Goal: Task Accomplishment & Management: Complete application form

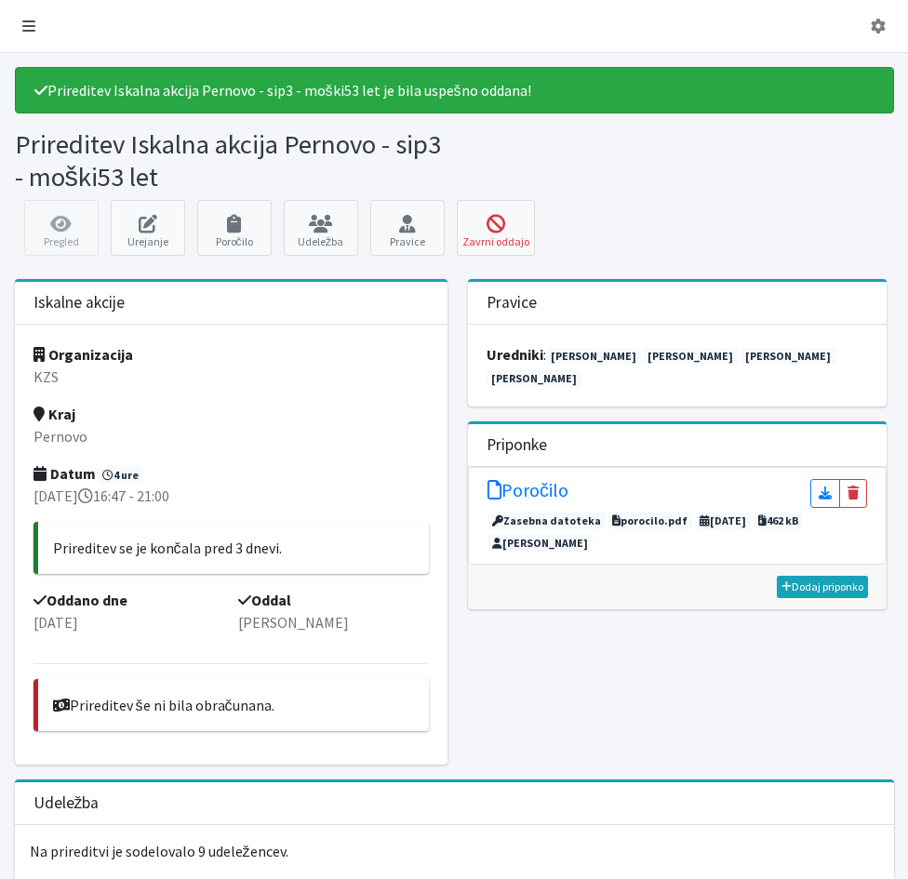
click at [30, 25] on icon at bounding box center [28, 26] width 13 height 15
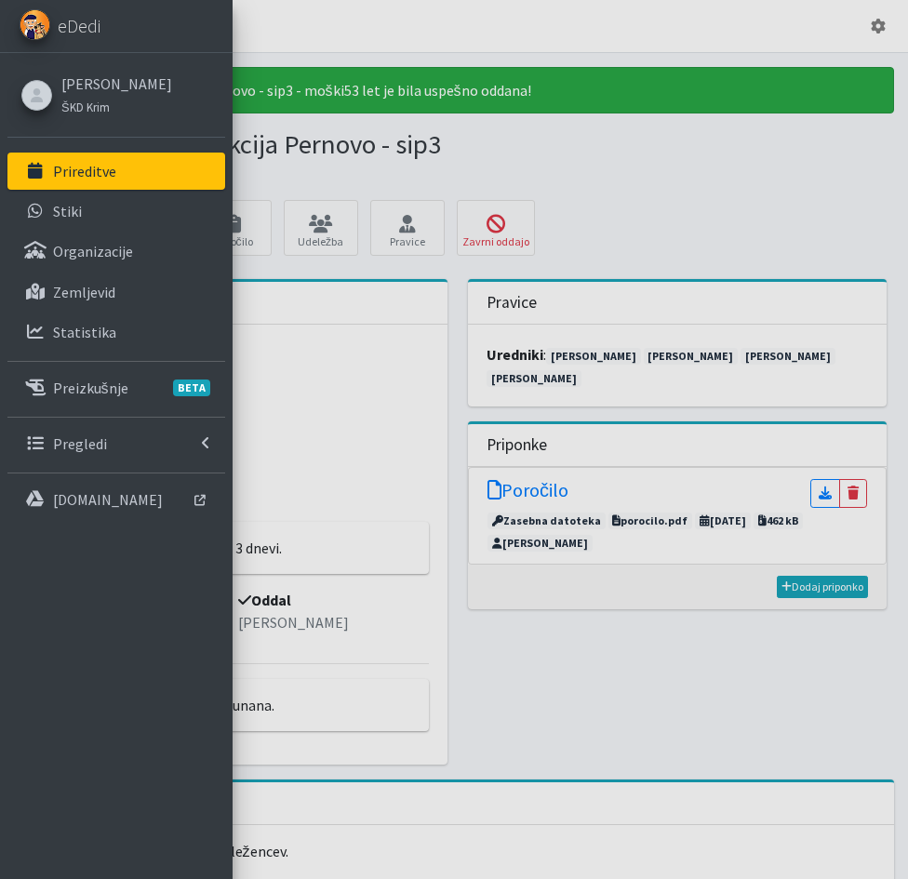
click at [67, 166] on p "Prireditve" at bounding box center [84, 171] width 63 height 19
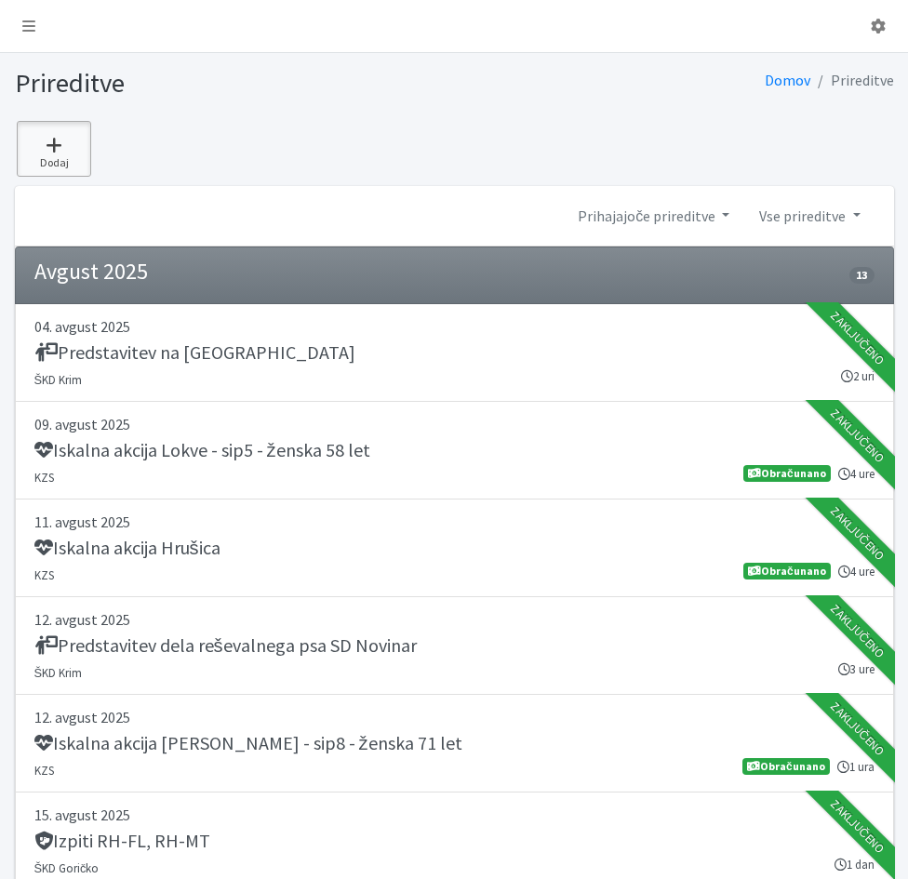
click at [60, 148] on icon at bounding box center [53, 145] width 63 height 19
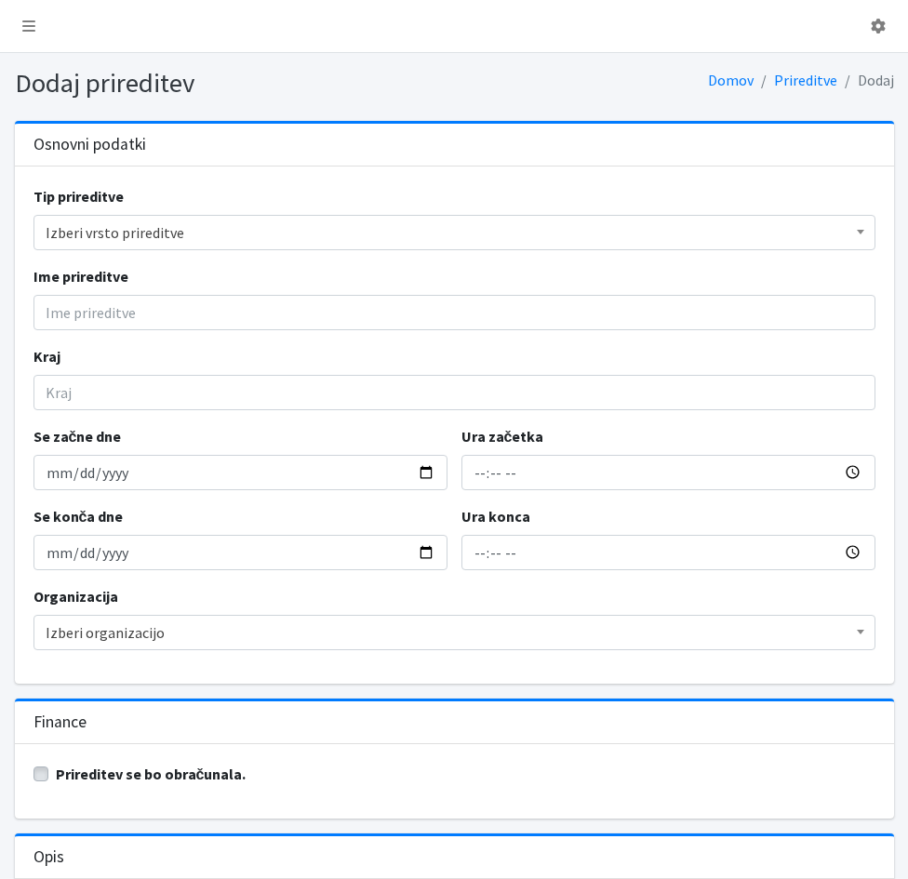
click at [65, 236] on span "Izberi vrsto prireditve" at bounding box center [454, 232] width 817 height 26
click at [78, 480] on input "Se začne dne" at bounding box center [240, 472] width 414 height 35
click at [76, 330] on div "Tip prireditve Izberi vrsto prireditve Vodniški izpiti Izpiti psov - zunanji Iz…" at bounding box center [454, 424] width 879 height 517
click at [75, 325] on input "Ime prireditve" at bounding box center [454, 312] width 842 height 35
click at [266, 311] on input "Iskalna akcija Pernovo - sip3 - moški53 let" at bounding box center [454, 312] width 842 height 35
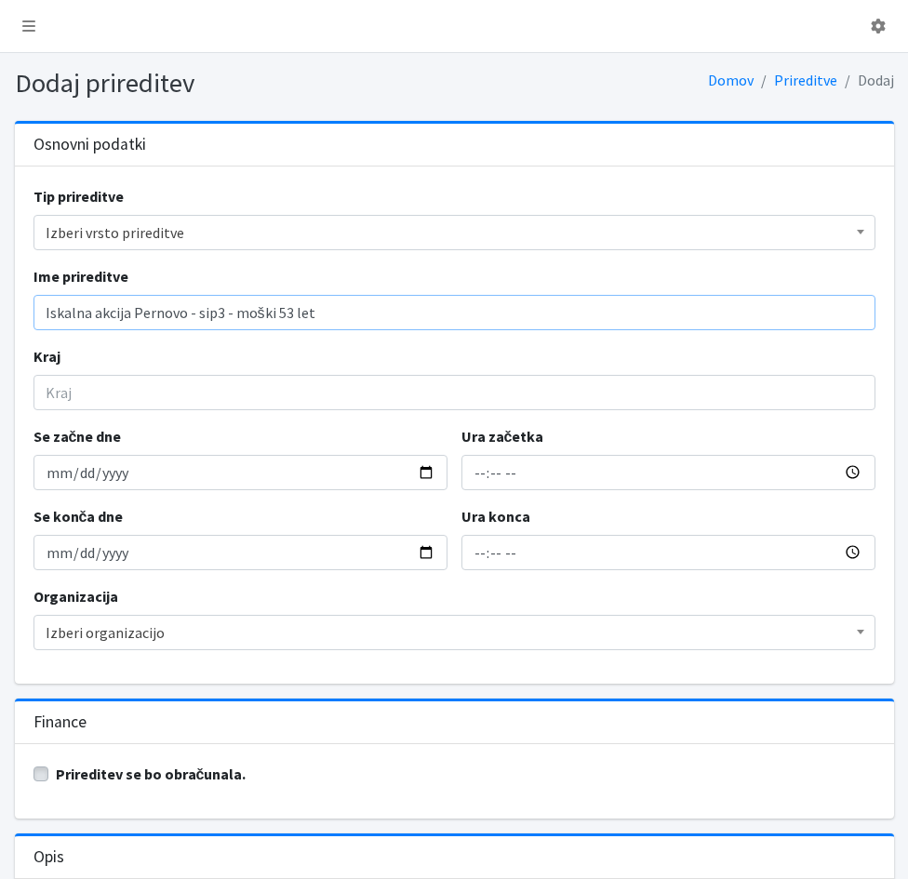
type input "Iskalna akcija Pernovo - sip3 - moški 53 let"
click at [108, 395] on input "Kraj" at bounding box center [454, 392] width 842 height 35
type input "Pernovo"
click at [50, 479] on input "Se začne dne" at bounding box center [240, 472] width 414 height 35
type input "2025-09-28"
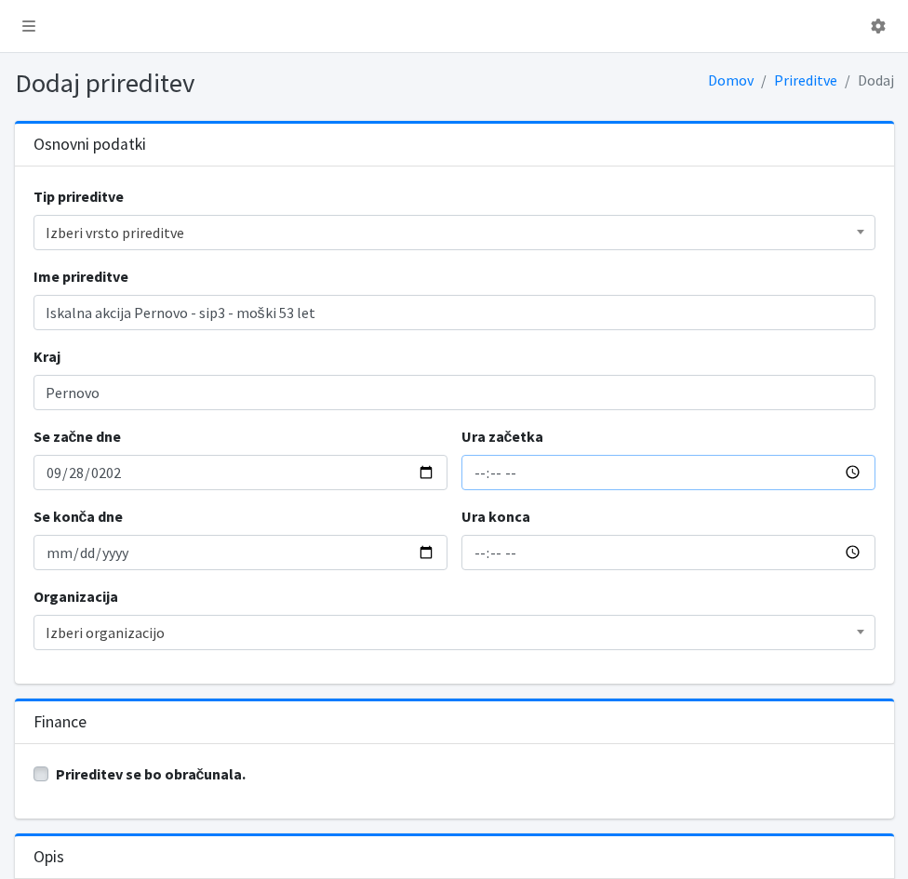
type input "2025-09-28"
click at [479, 481] on input "Ura začetka" at bounding box center [668, 472] width 414 height 35
click at [483, 480] on input "Ura začetka" at bounding box center [668, 472] width 414 height 35
type input "07:03"
click at [475, 562] on input "09:03" at bounding box center [668, 552] width 414 height 35
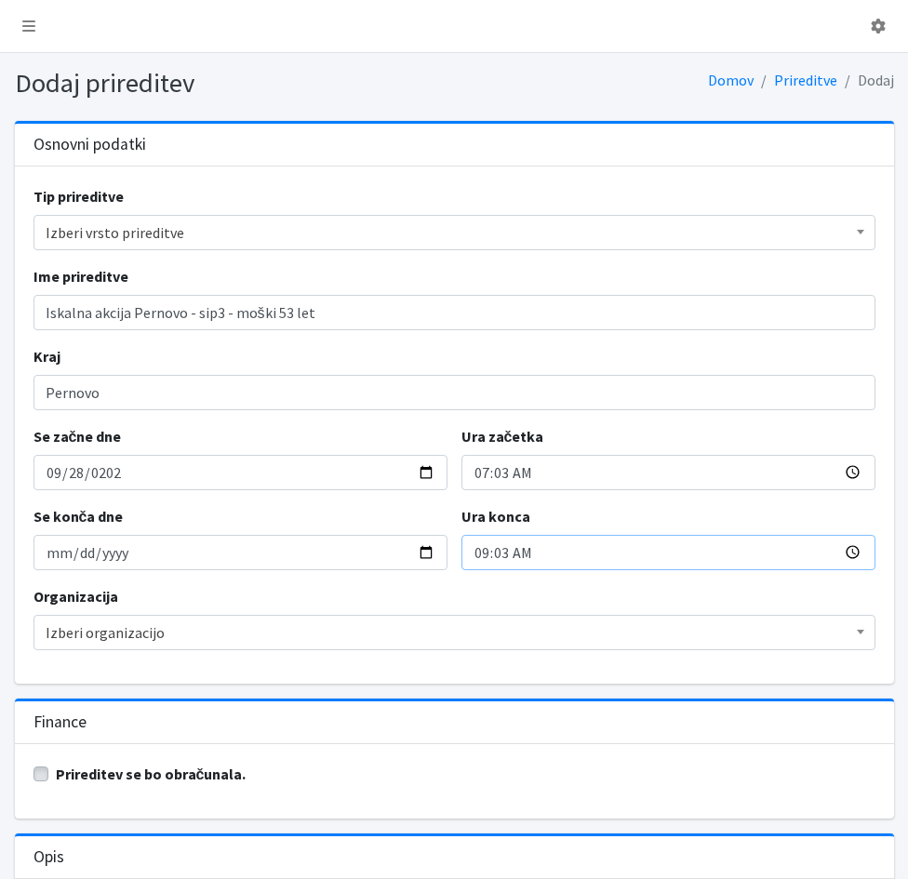
type input "09:00"
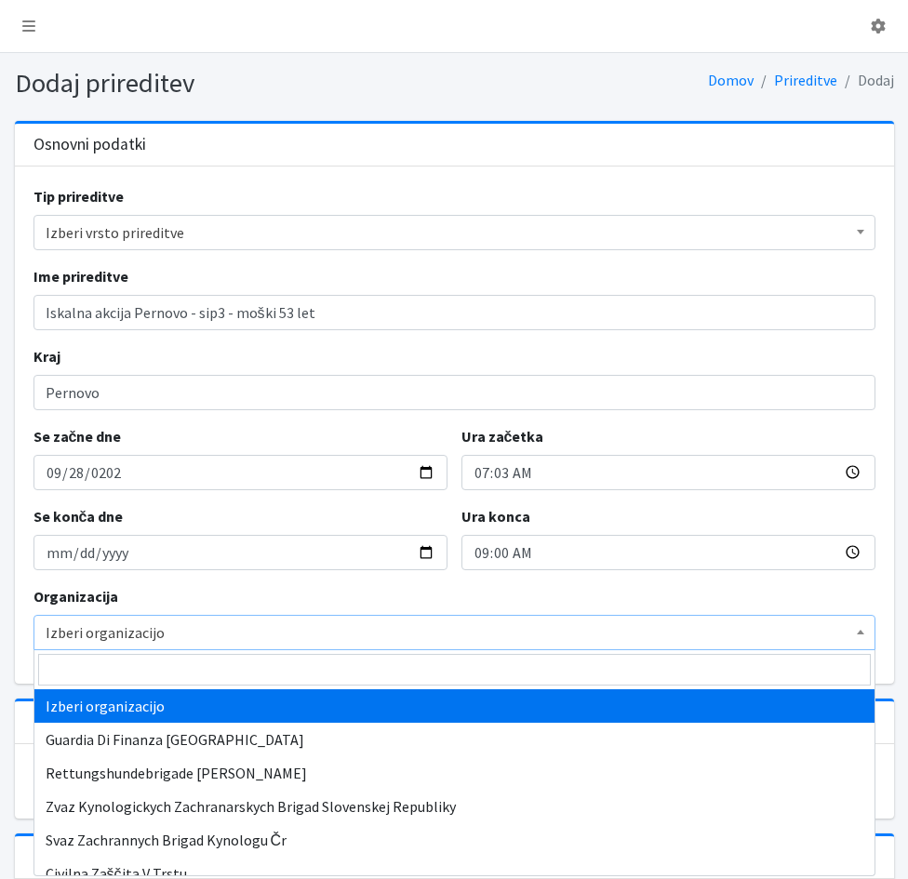
click at [56, 634] on span "Izberi organizacijo" at bounding box center [454, 632] width 817 height 26
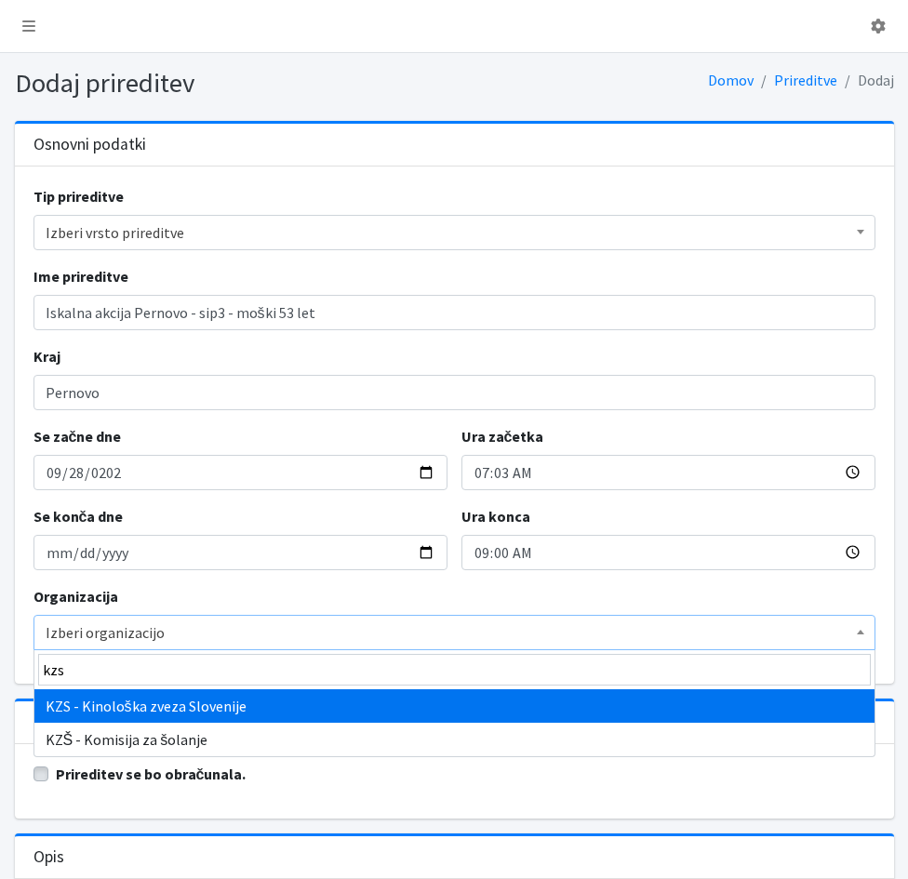
type input "kzs"
select select "1067"
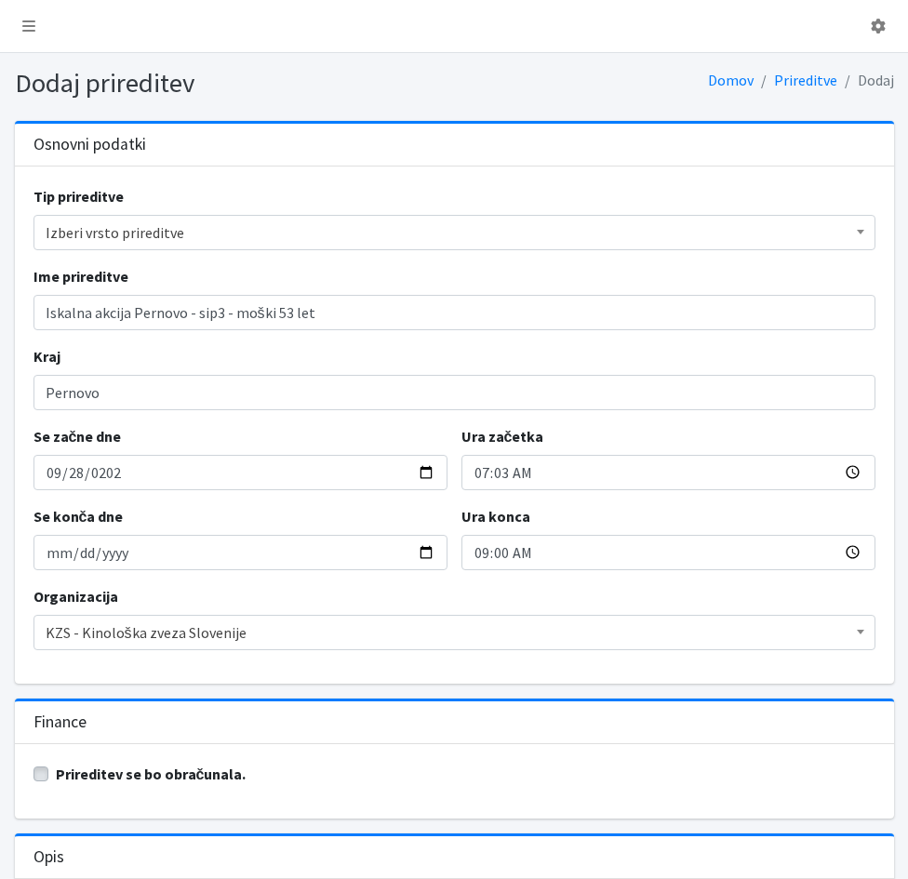
click at [56, 769] on label "Prireditev se bo obračunala." at bounding box center [151, 774] width 191 height 22
click at [41, 769] on input "Prireditev se bo obračunala." at bounding box center [40, 772] width 15 height 19
checkbox input "true"
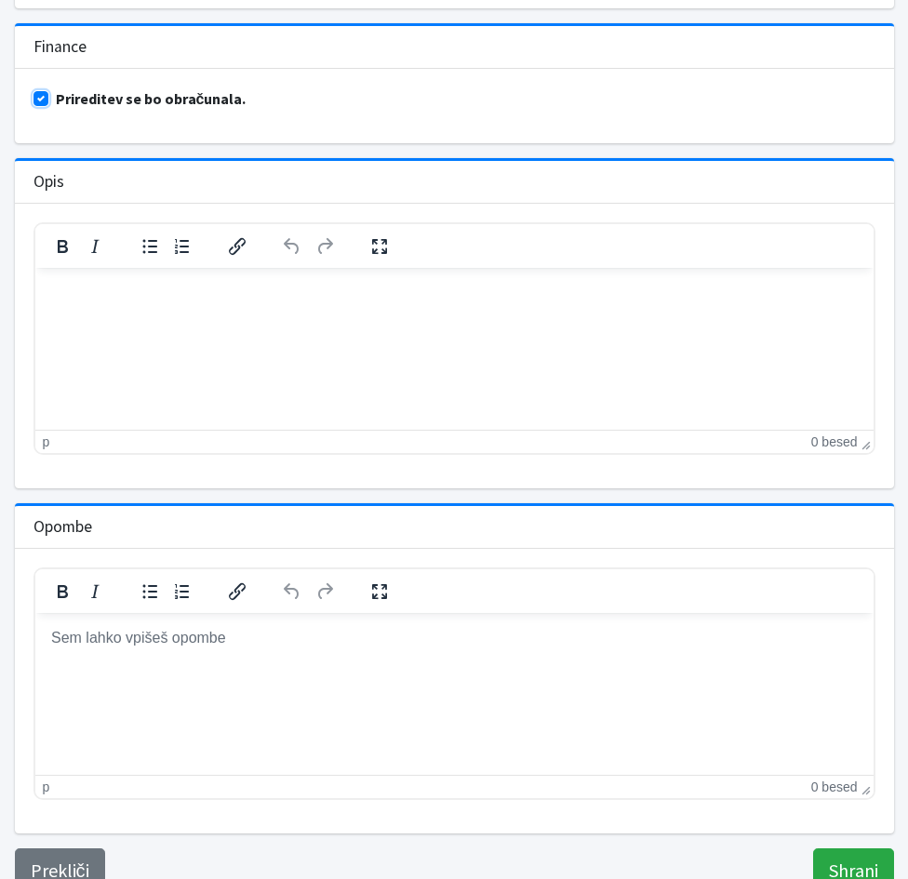
scroll to position [742, 0]
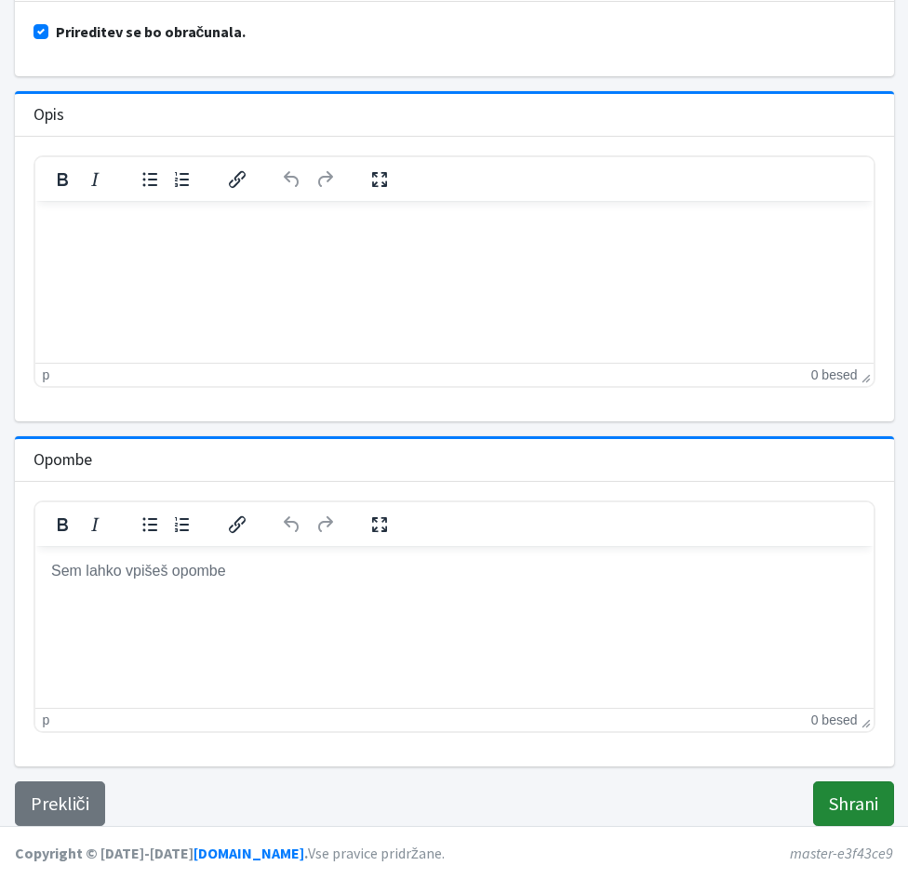
click at [836, 807] on input "Shrani" at bounding box center [853, 803] width 81 height 45
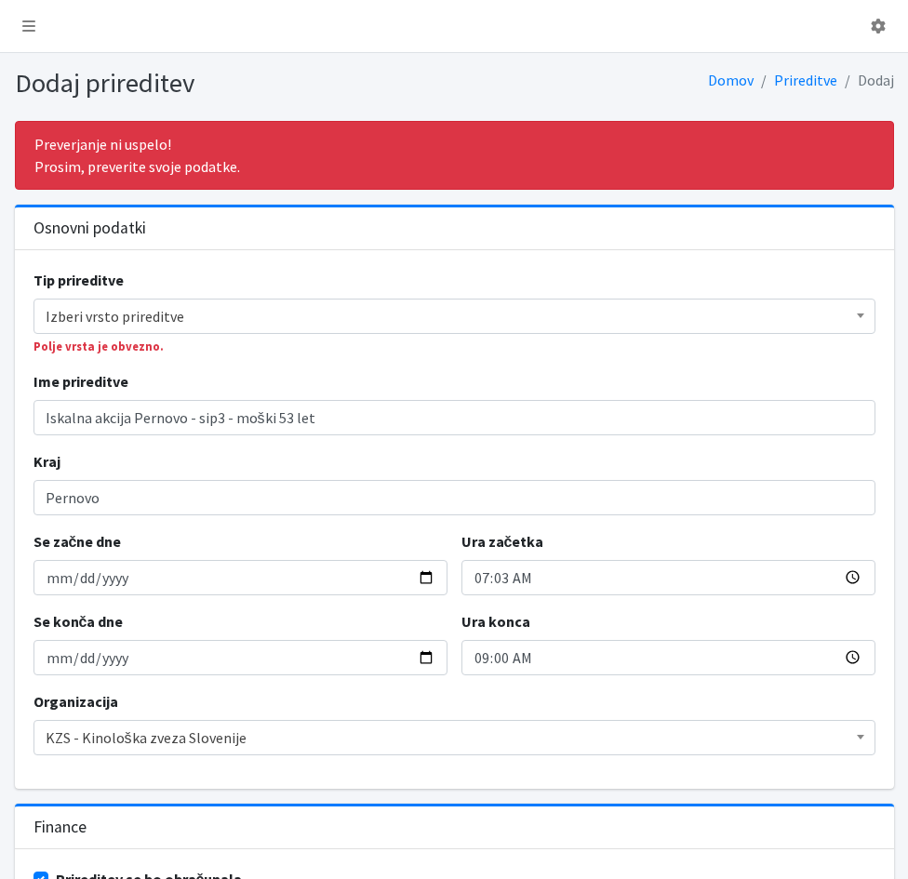
click at [93, 319] on span "Izberi vrsto prireditve" at bounding box center [454, 316] width 817 height 26
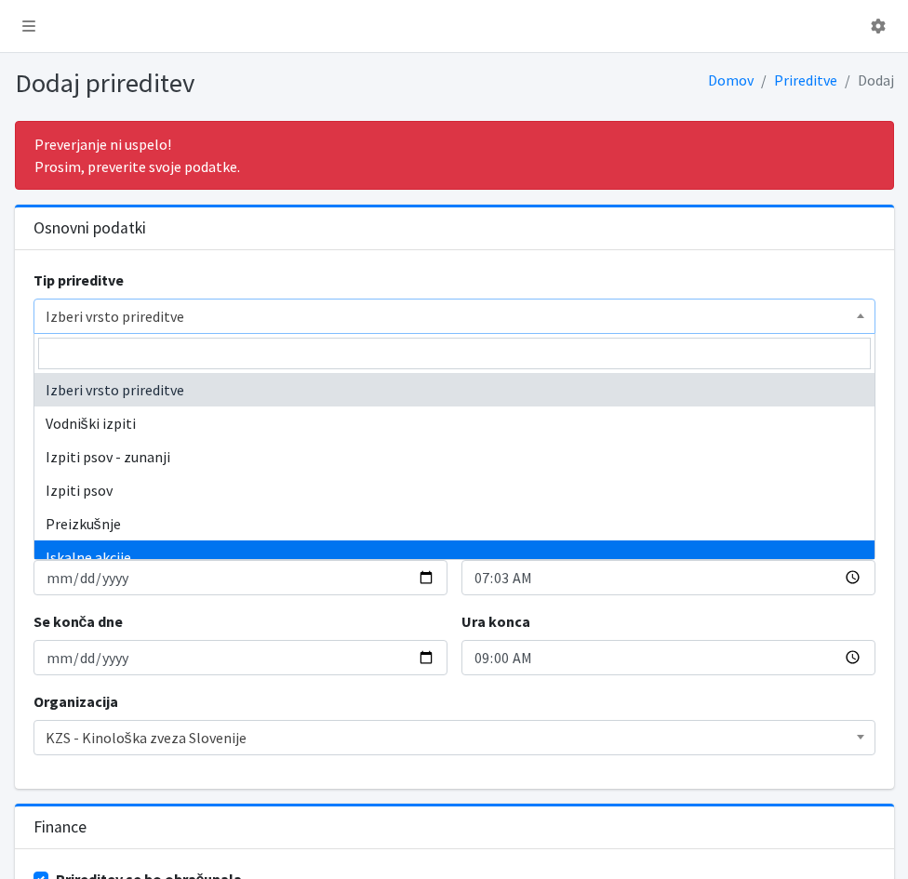
select select "1003"
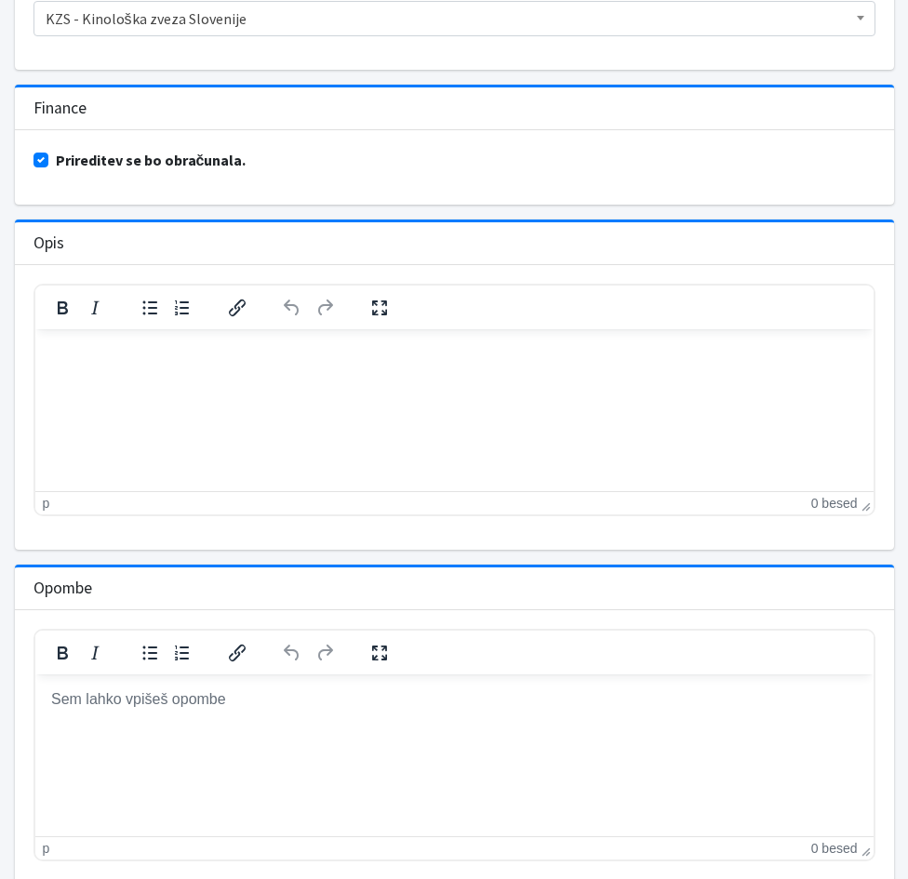
scroll to position [837, 0]
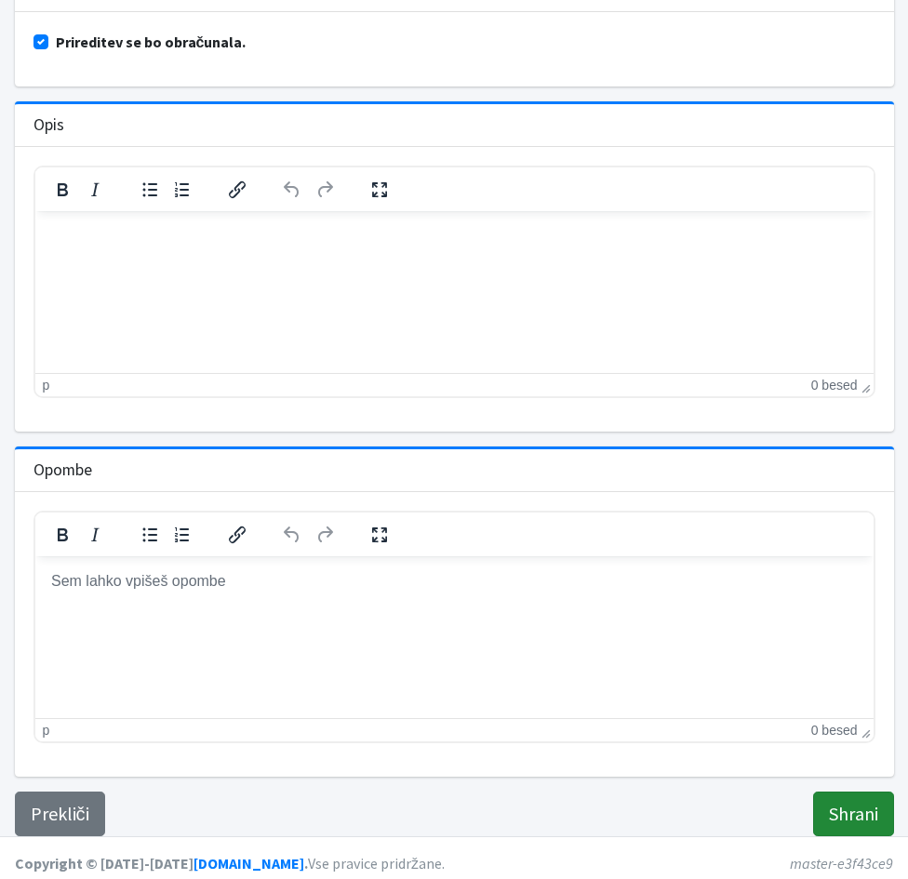
click at [849, 817] on input "Shrani" at bounding box center [853, 813] width 81 height 45
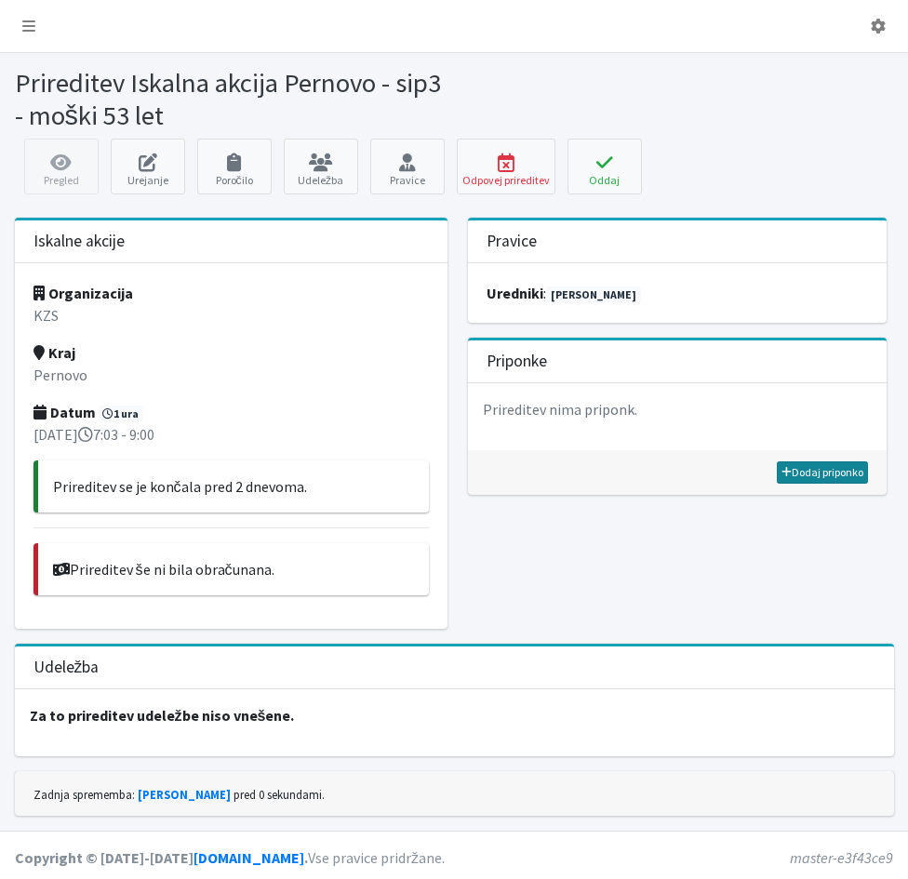
click at [805, 477] on link "Dodaj priponko" at bounding box center [822, 472] width 91 height 22
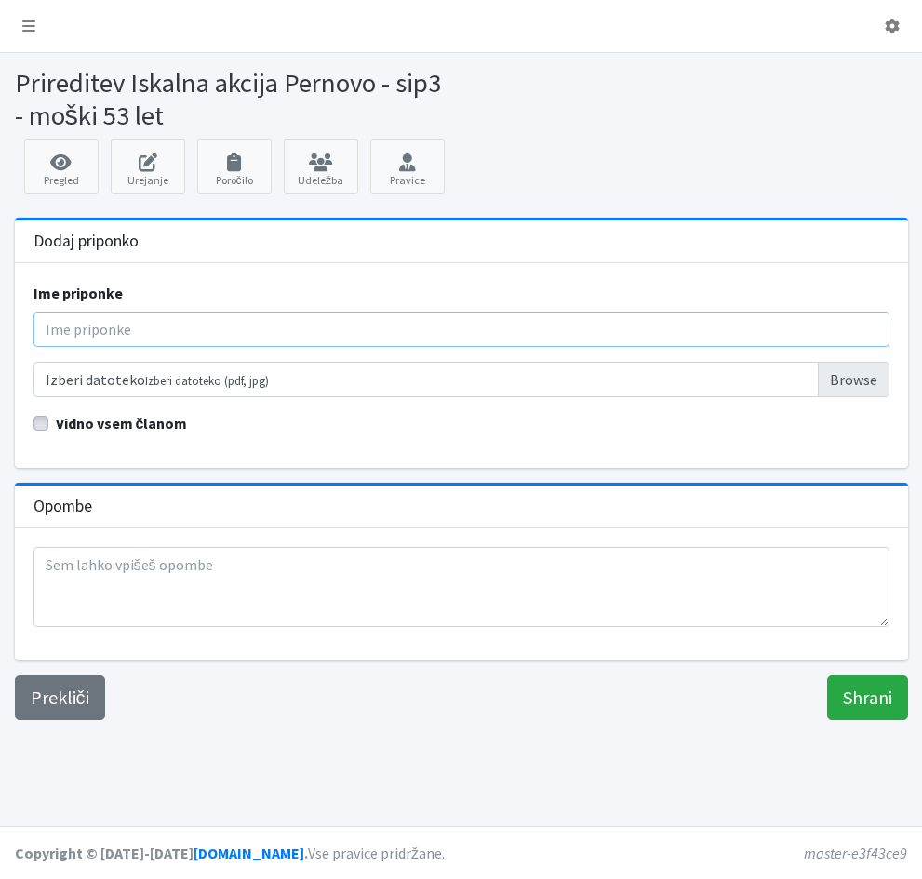
click at [51, 325] on input "Ime priponke" at bounding box center [461, 329] width 856 height 35
type input "Poročilo"
click at [378, 385] on input "Izberi datoteko Izberi datoteko (pdf, jpg)" at bounding box center [461, 379] width 856 height 35
type input "C:\fakepath\11-2_28_09_PERNOVO_poročilo copy.pdf"
click at [871, 697] on input "Shrani" at bounding box center [867, 697] width 81 height 45
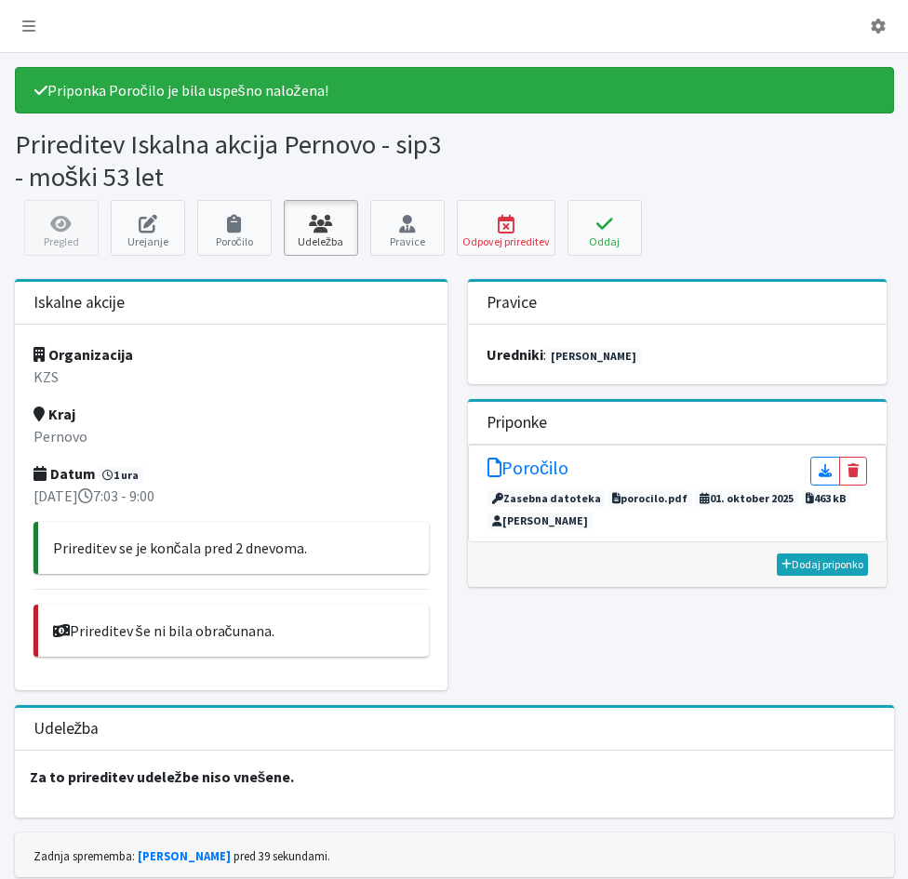
click at [314, 229] on icon at bounding box center [320, 224] width 63 height 19
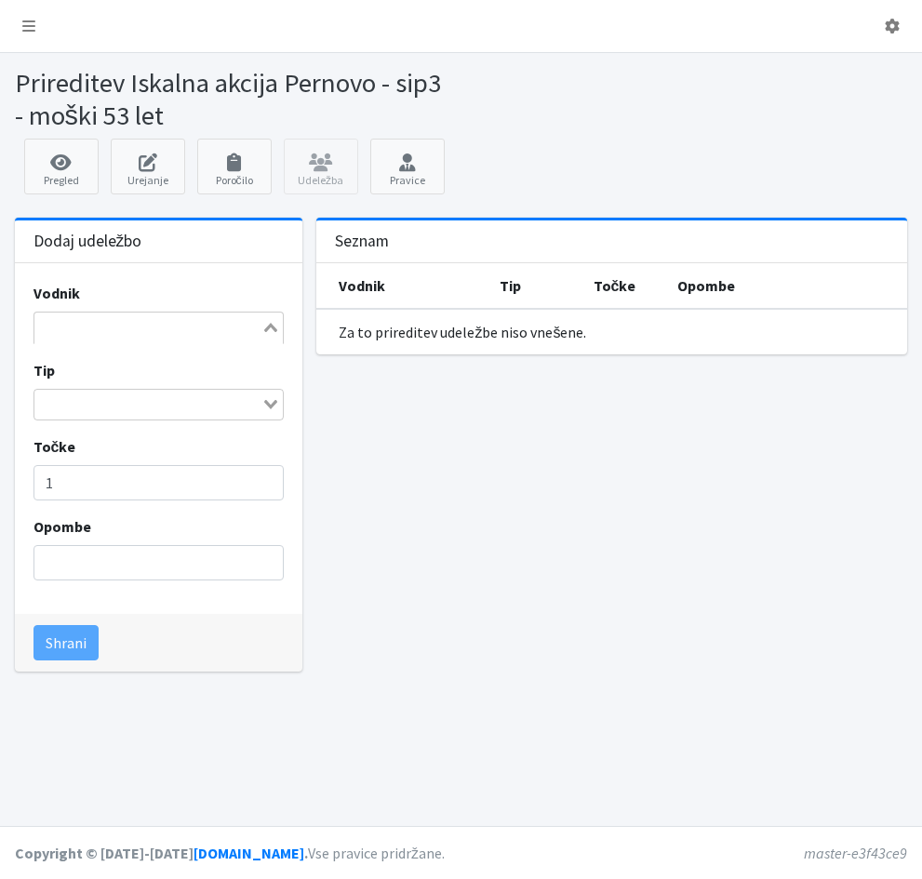
click at [106, 332] on input "Search for option" at bounding box center [148, 327] width 224 height 22
type input "baši"
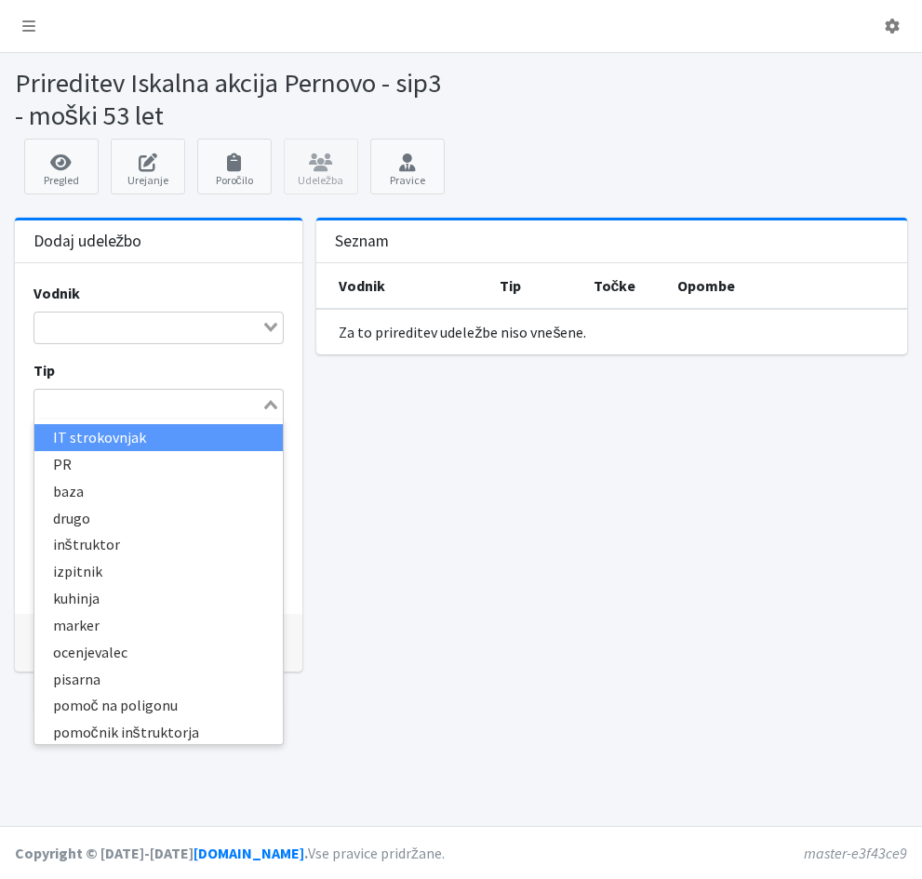
click at [266, 406] on icon "Search for option" at bounding box center [270, 404] width 13 height 9
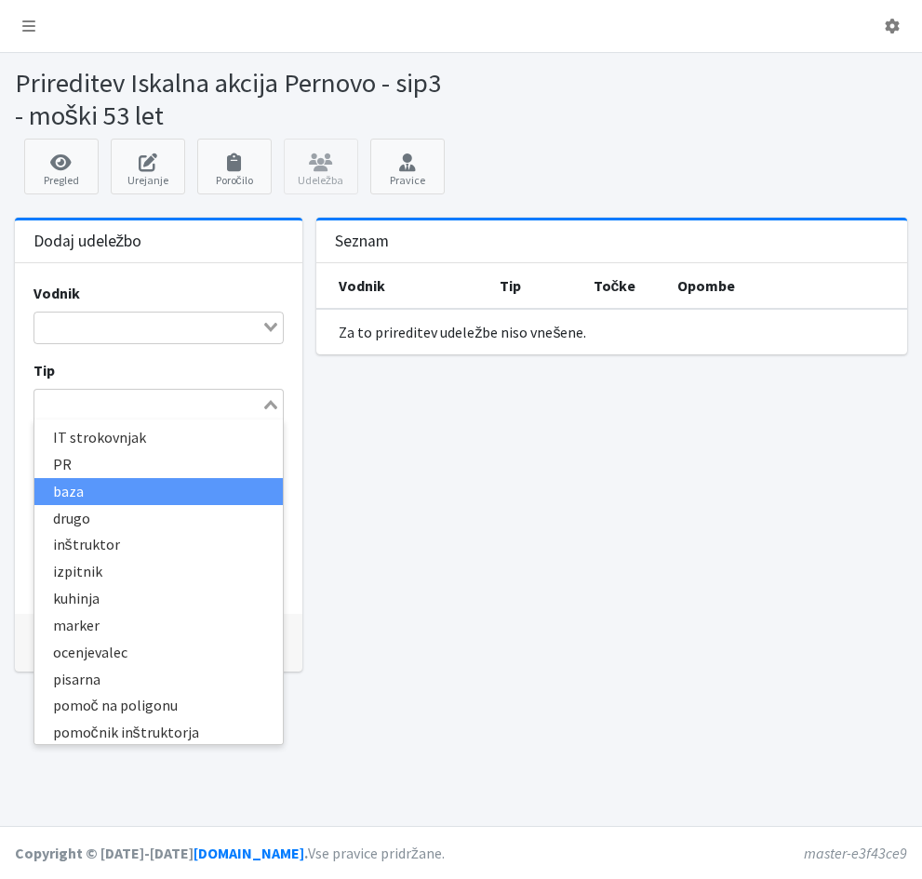
click at [150, 493] on li "baza" at bounding box center [158, 491] width 249 height 27
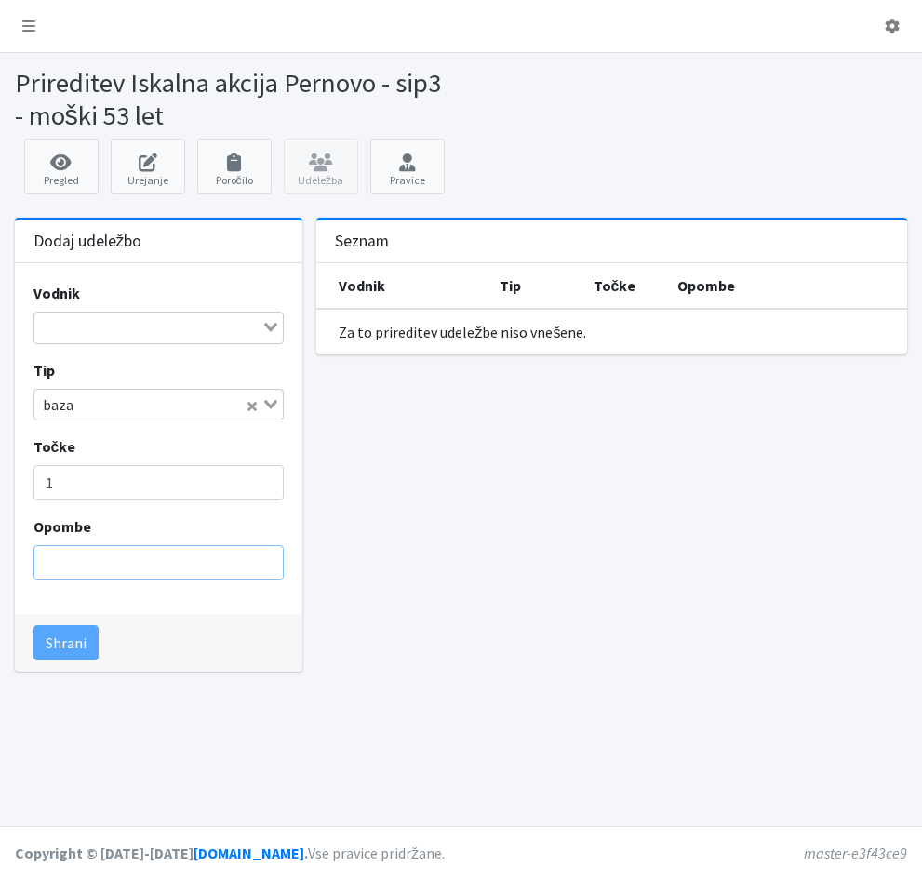
click at [228, 564] on input "Opombe" at bounding box center [158, 562] width 251 height 35
type input "brez psa"
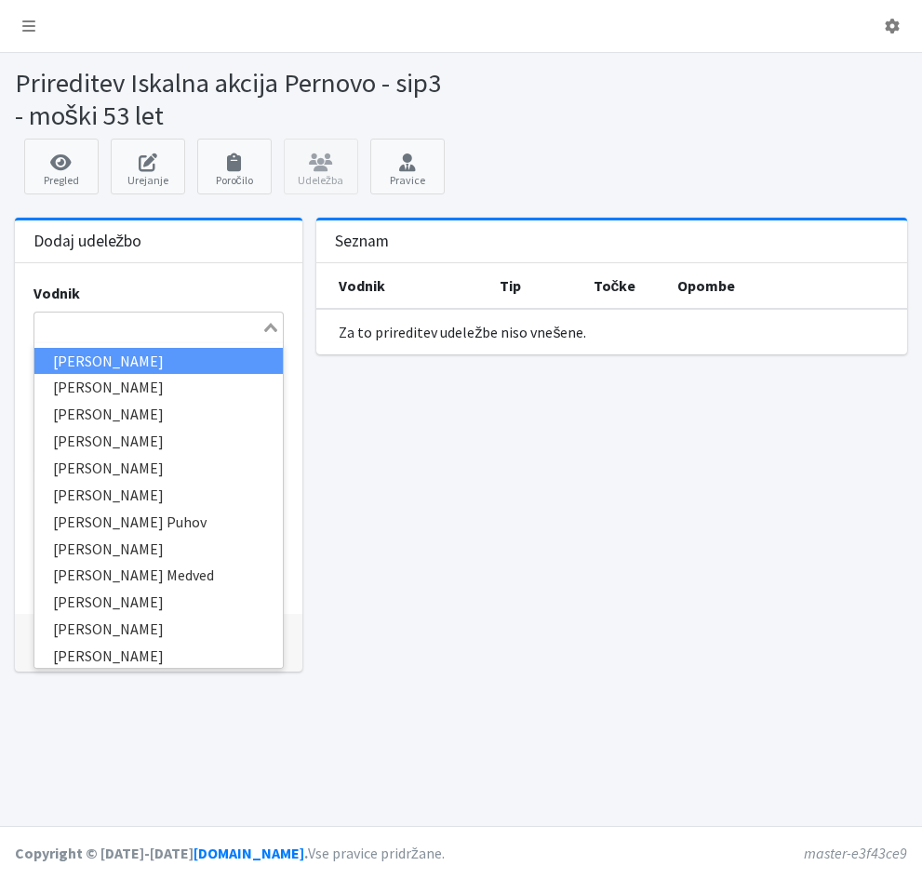
click at [70, 333] on input "Search for option" at bounding box center [148, 327] width 224 height 22
type input "maja"
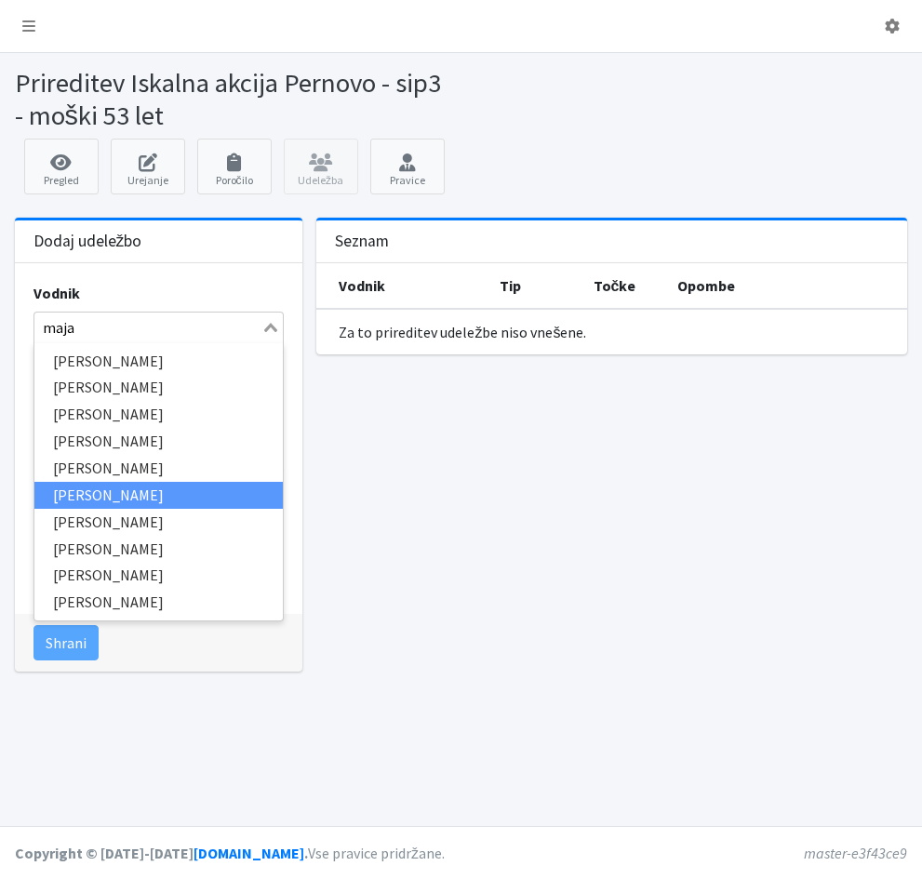
click at [69, 498] on li "[PERSON_NAME]" at bounding box center [158, 495] width 249 height 27
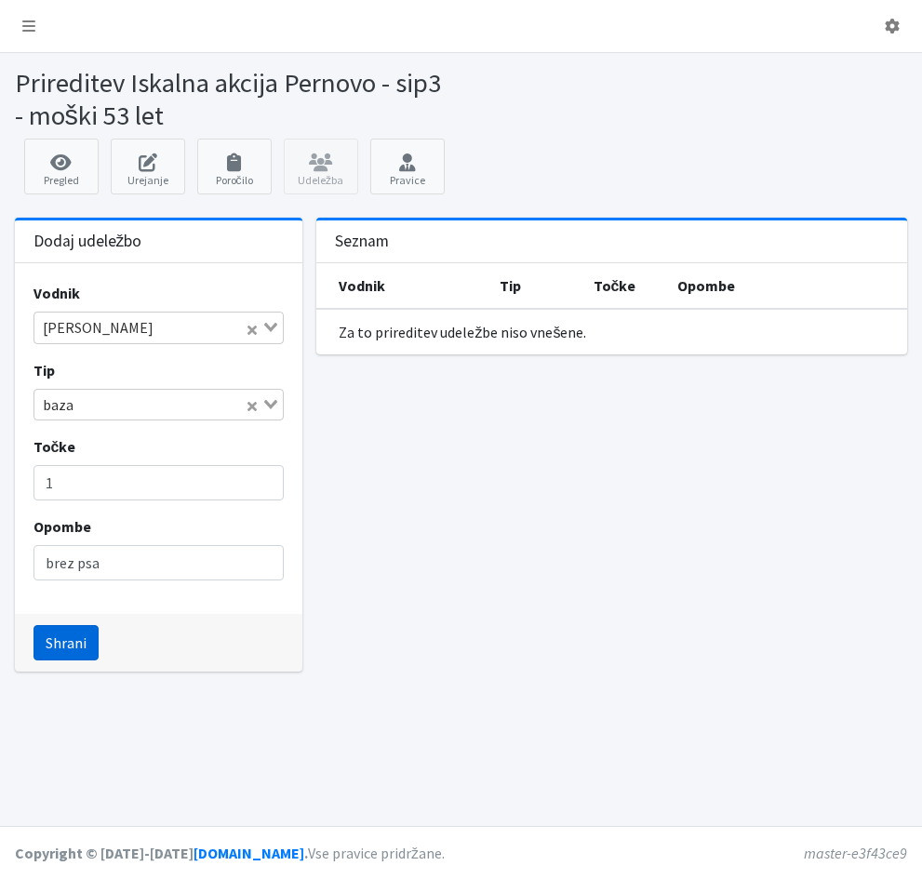
click at [59, 644] on button "Shrani" at bounding box center [65, 642] width 65 height 35
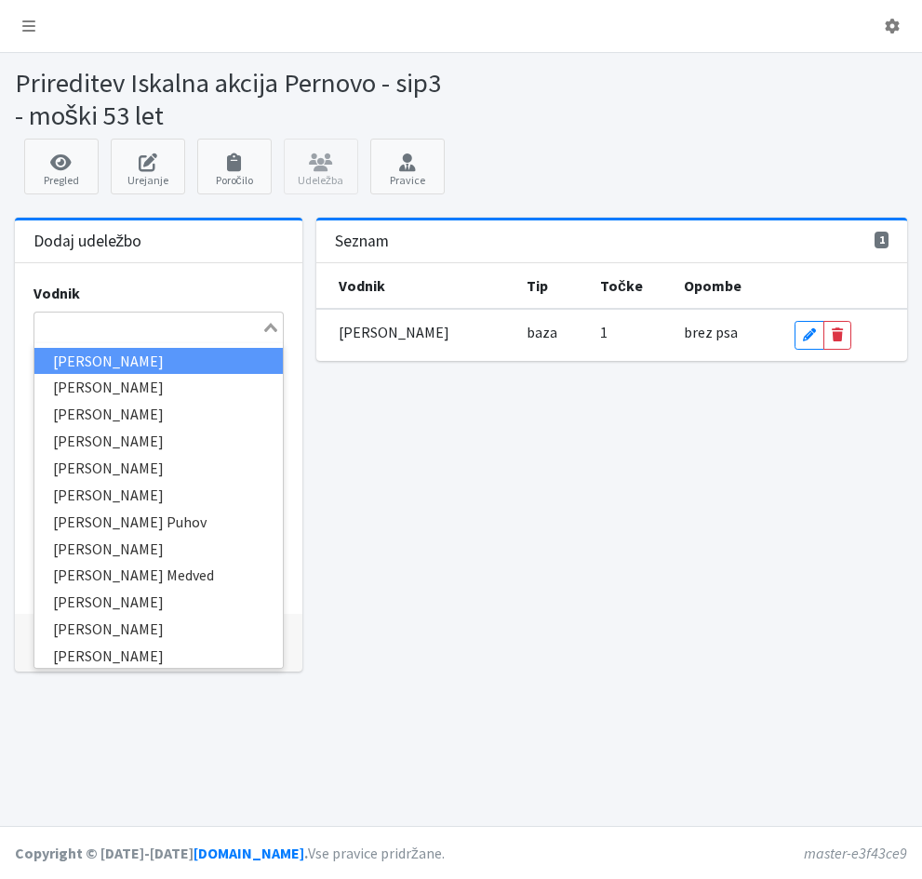
click at [61, 331] on input "Search for option" at bounding box center [148, 327] width 224 height 22
type input "taj"
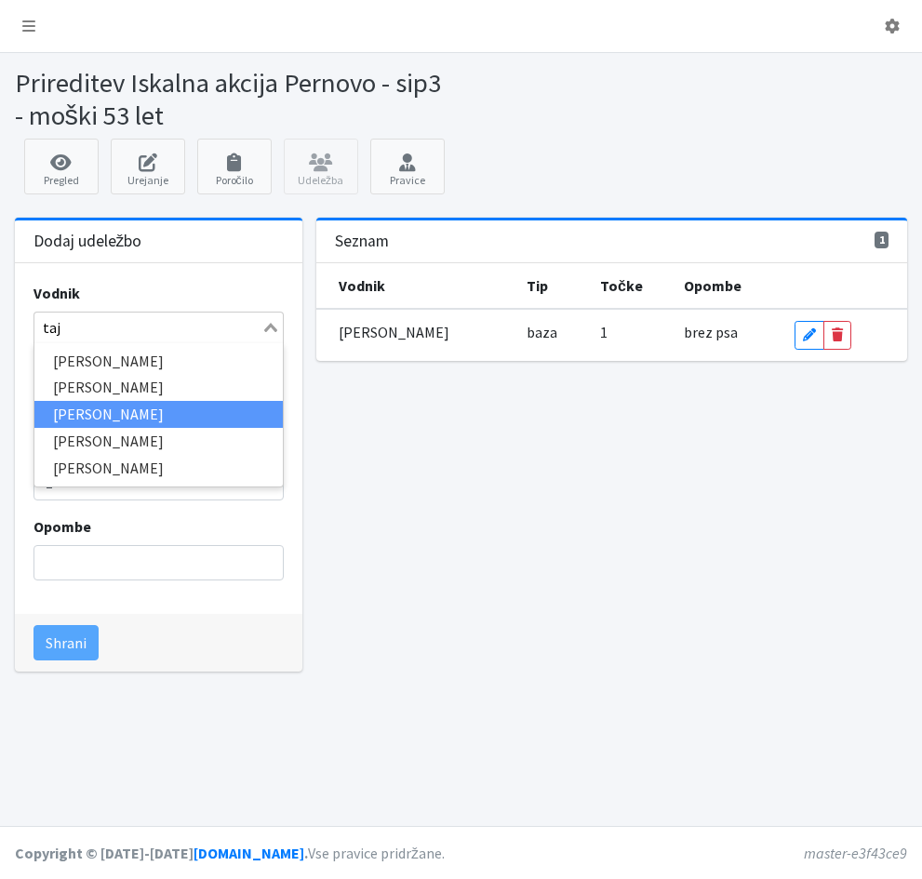
click at [47, 405] on li "[PERSON_NAME]" at bounding box center [158, 414] width 249 height 27
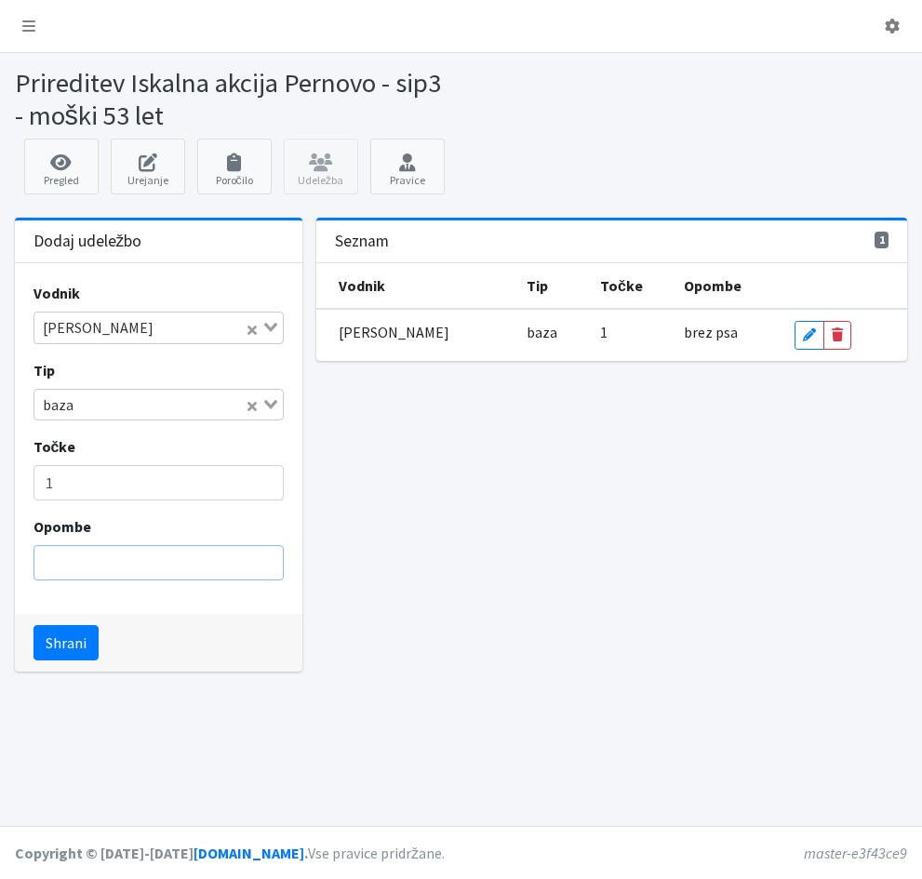
click at [220, 570] on input "Opombe" at bounding box center [158, 562] width 251 height 35
type input "brez psa"
click at [68, 644] on button "Shrani" at bounding box center [65, 642] width 65 height 35
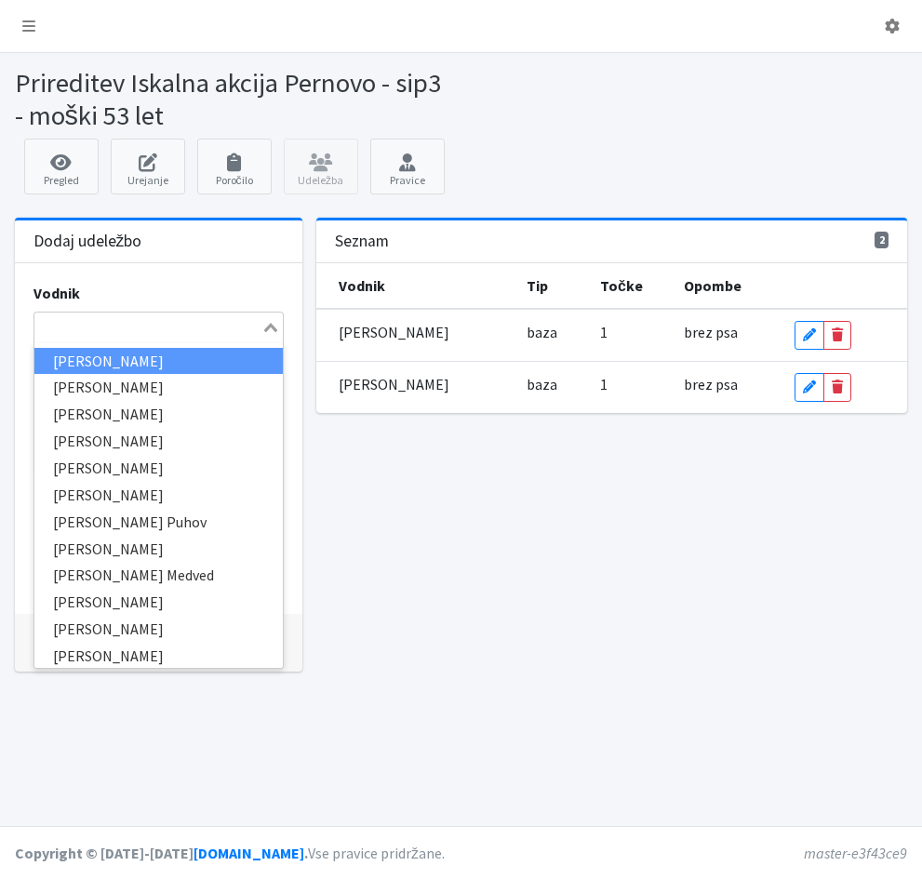
click at [77, 338] on input "Search for option" at bounding box center [148, 327] width 224 height 22
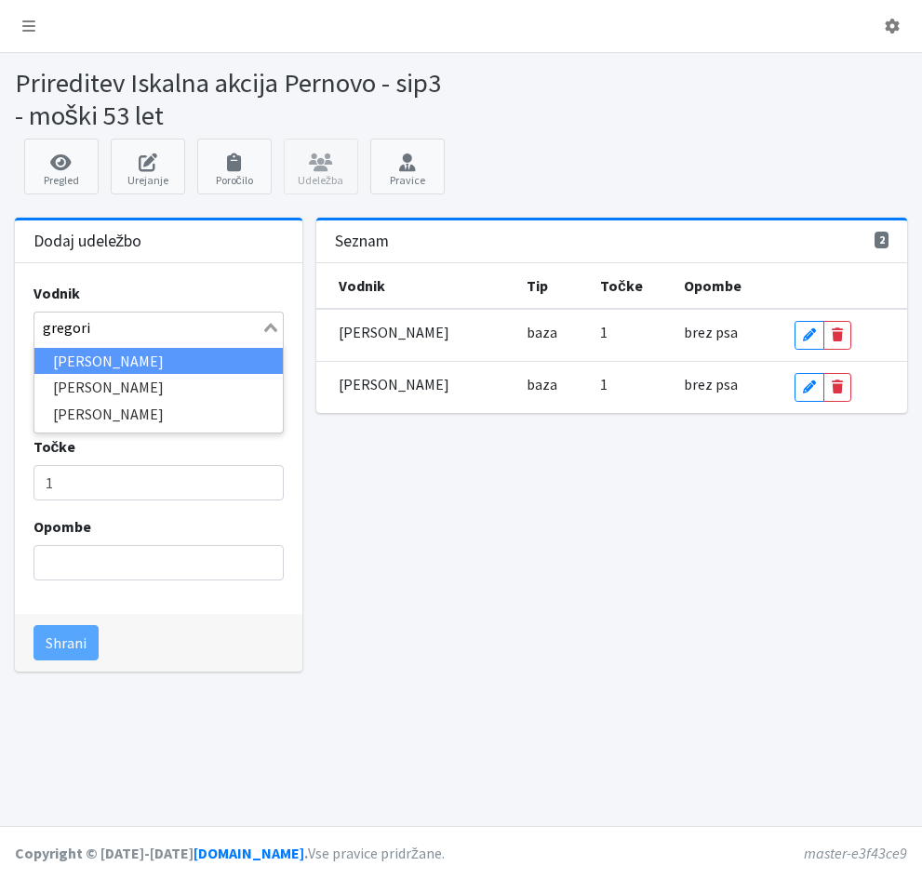
type input "gregorin"
click at [60, 359] on li "[PERSON_NAME]" at bounding box center [158, 361] width 249 height 27
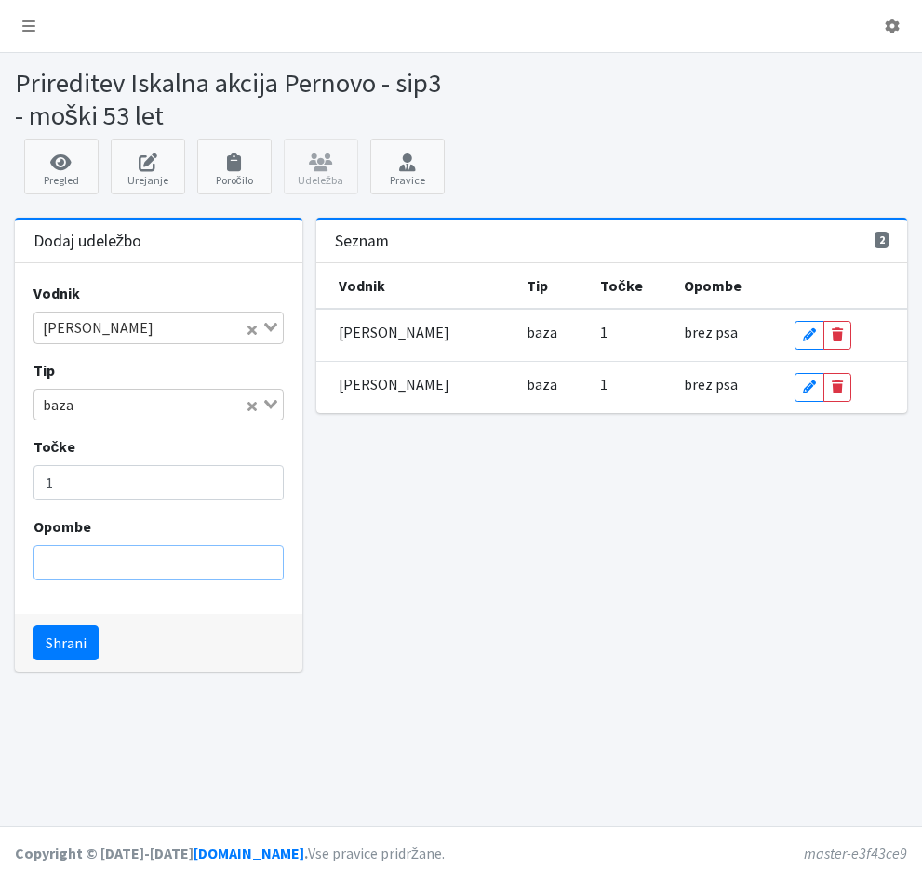
click at [72, 568] on input "Opombe" at bounding box center [158, 562] width 251 height 35
type input "brez psa"
click at [68, 645] on button "Shrani" at bounding box center [65, 642] width 65 height 35
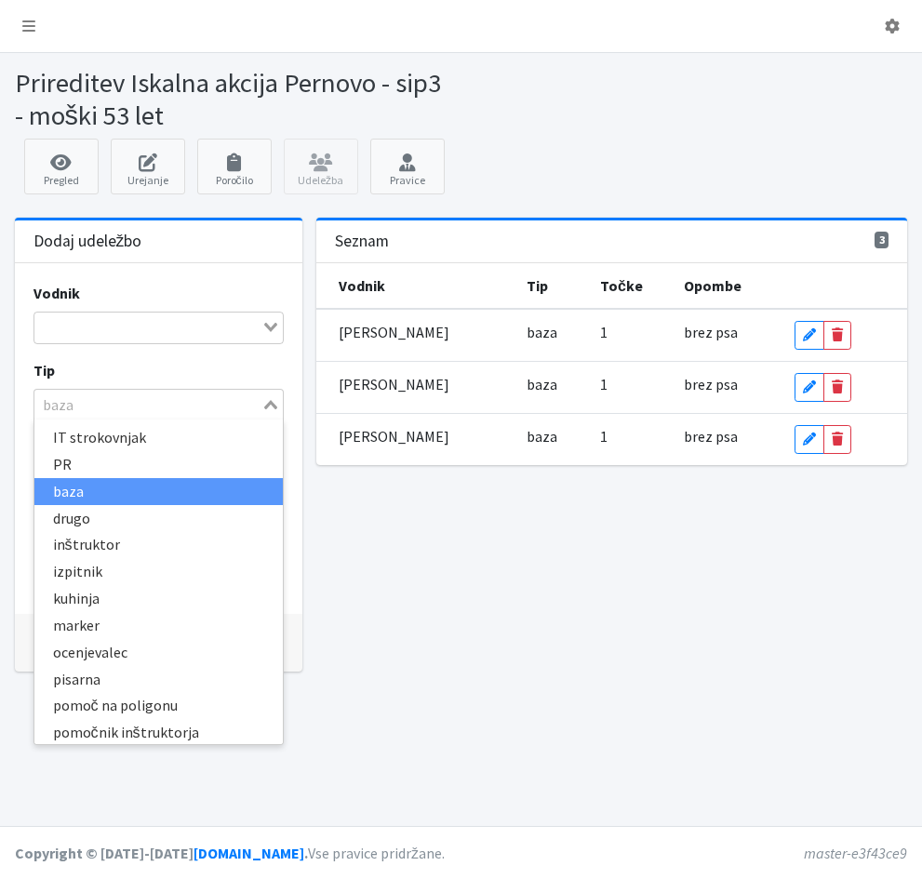
click at [269, 410] on div "Loading..." at bounding box center [271, 403] width 21 height 26
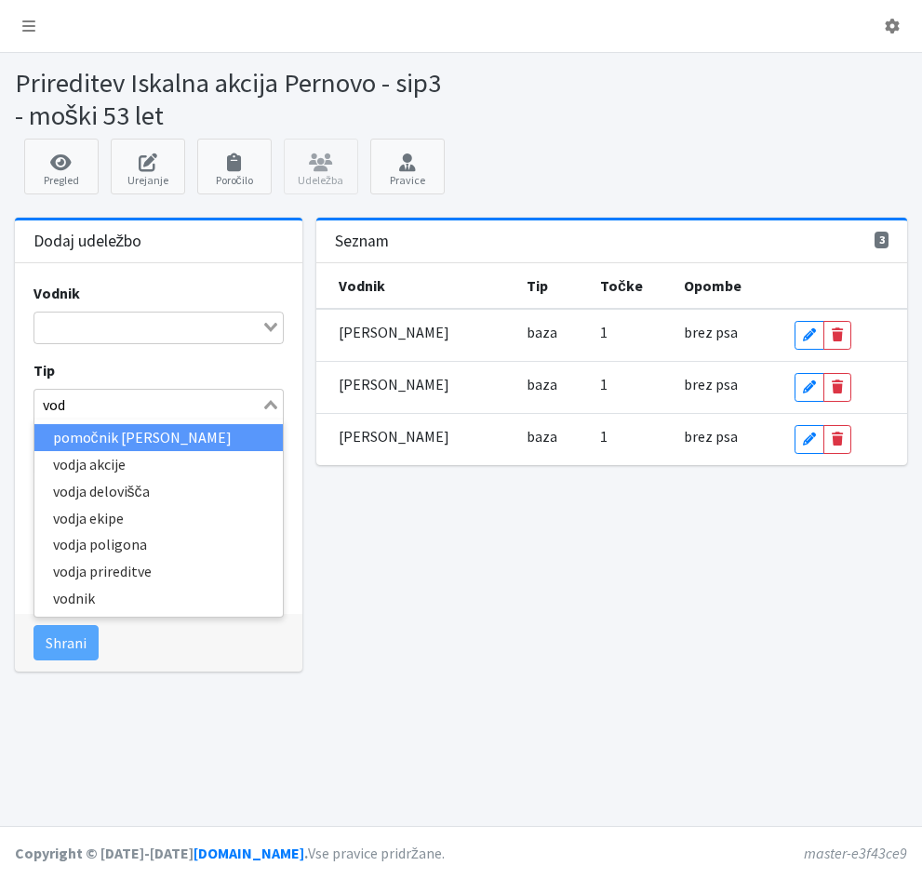
type input "vodn"
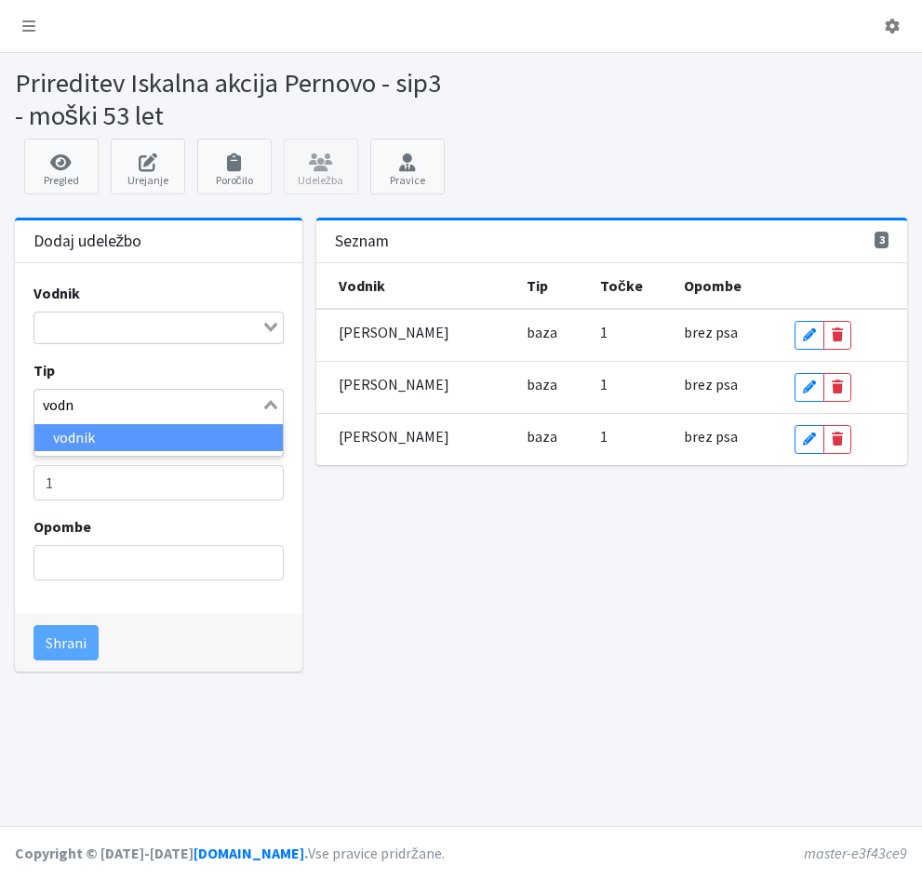
click at [202, 434] on li "vodnik" at bounding box center [158, 437] width 249 height 27
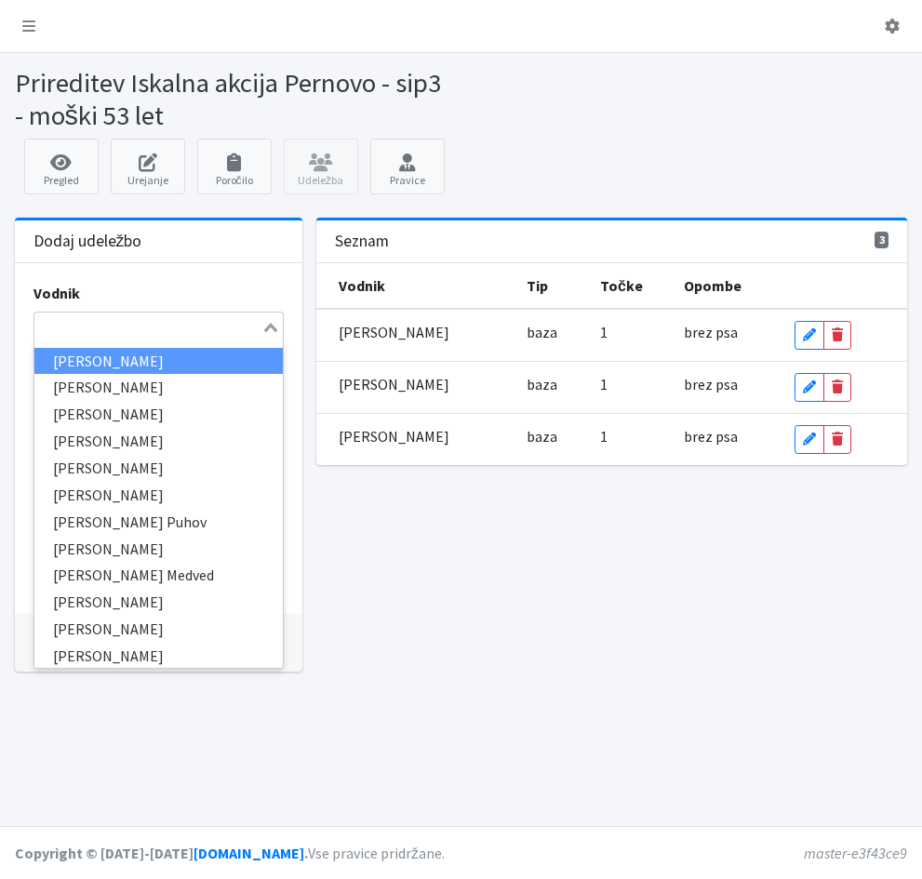
click at [86, 333] on input "Search for option" at bounding box center [148, 327] width 224 height 22
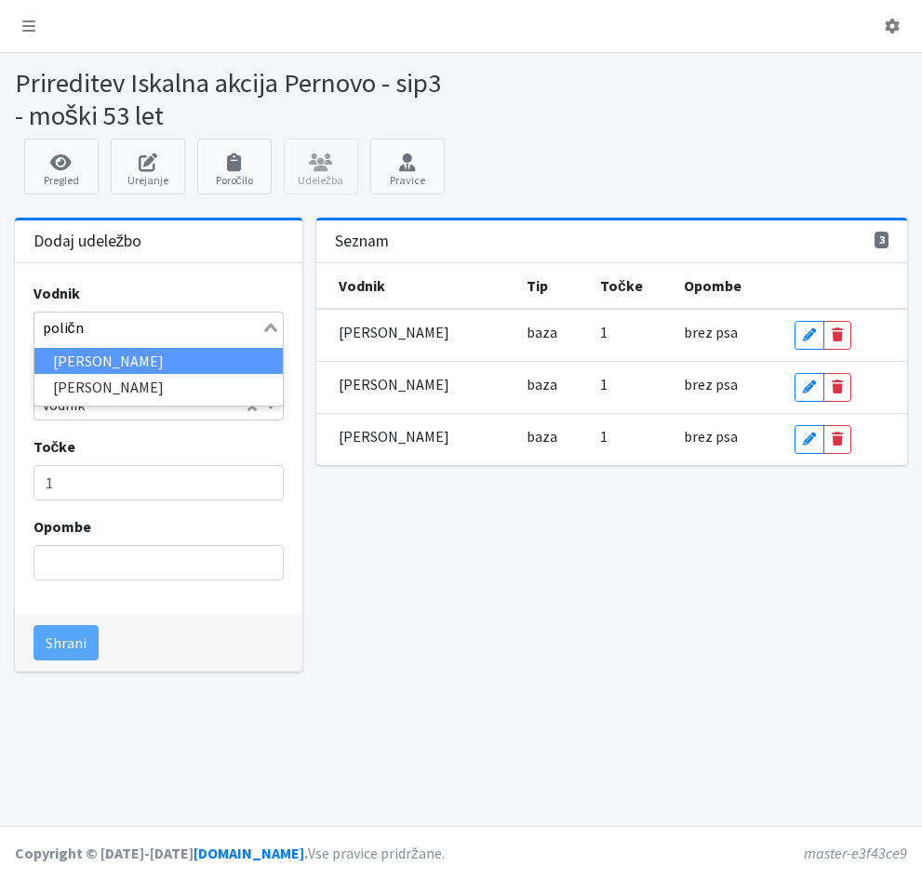
type input "polični"
click at [54, 361] on li "[PERSON_NAME]" at bounding box center [158, 361] width 249 height 27
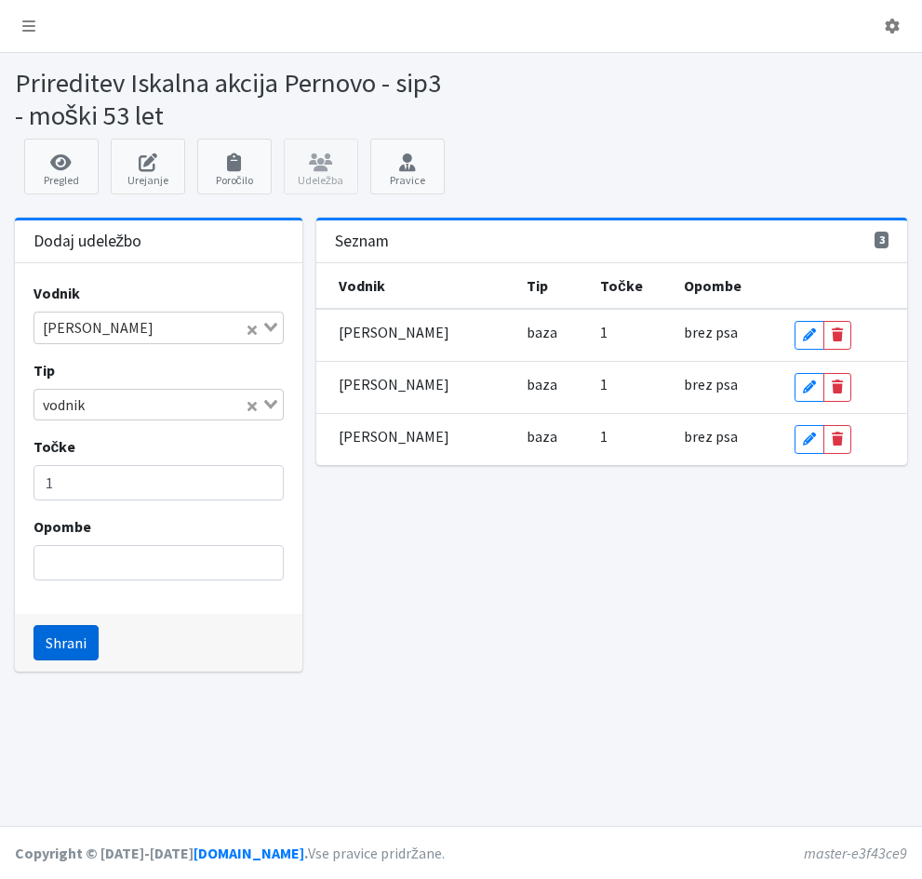
click at [72, 648] on button "Shrani" at bounding box center [65, 642] width 65 height 35
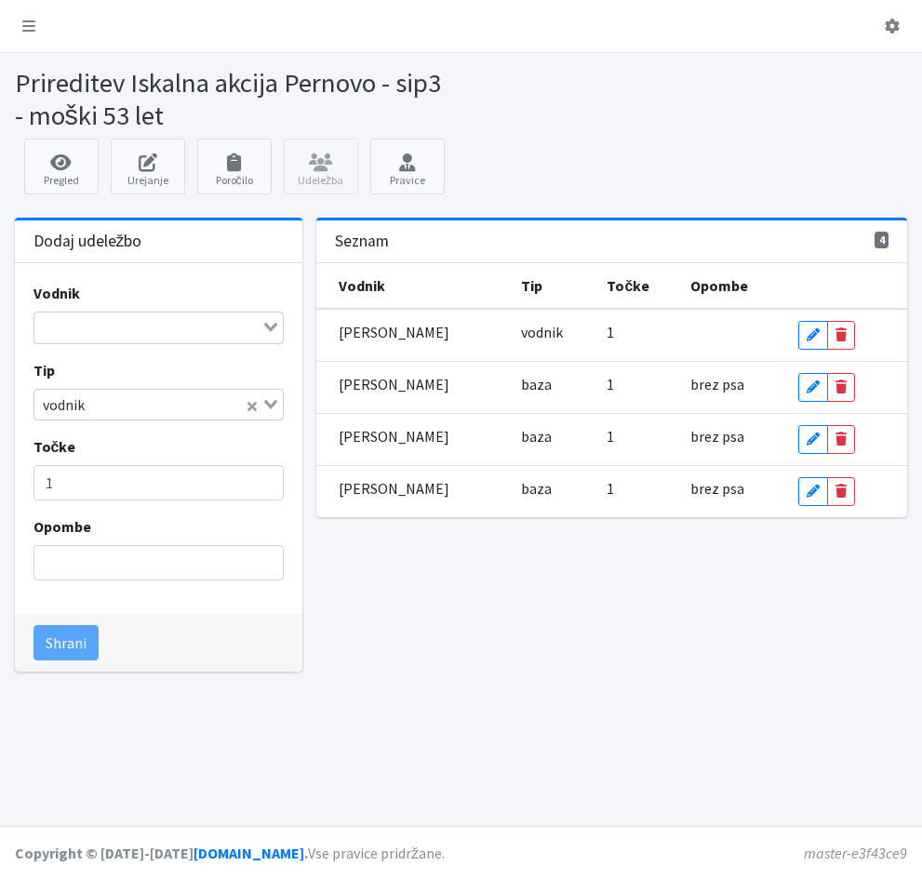
click at [55, 332] on input "Search for option" at bounding box center [148, 327] width 224 height 22
click at [103, 334] on input "lorencij" at bounding box center [148, 327] width 224 height 22
drag, startPoint x: 84, startPoint y: 326, endPoint x: 19, endPoint y: 323, distance: 65.2
click at [19, 323] on div "Vodnik lorencij Loading... Sorry, no matching options. Tip vodnik Loading... To…" at bounding box center [159, 438] width 288 height 351
type input "lorej"
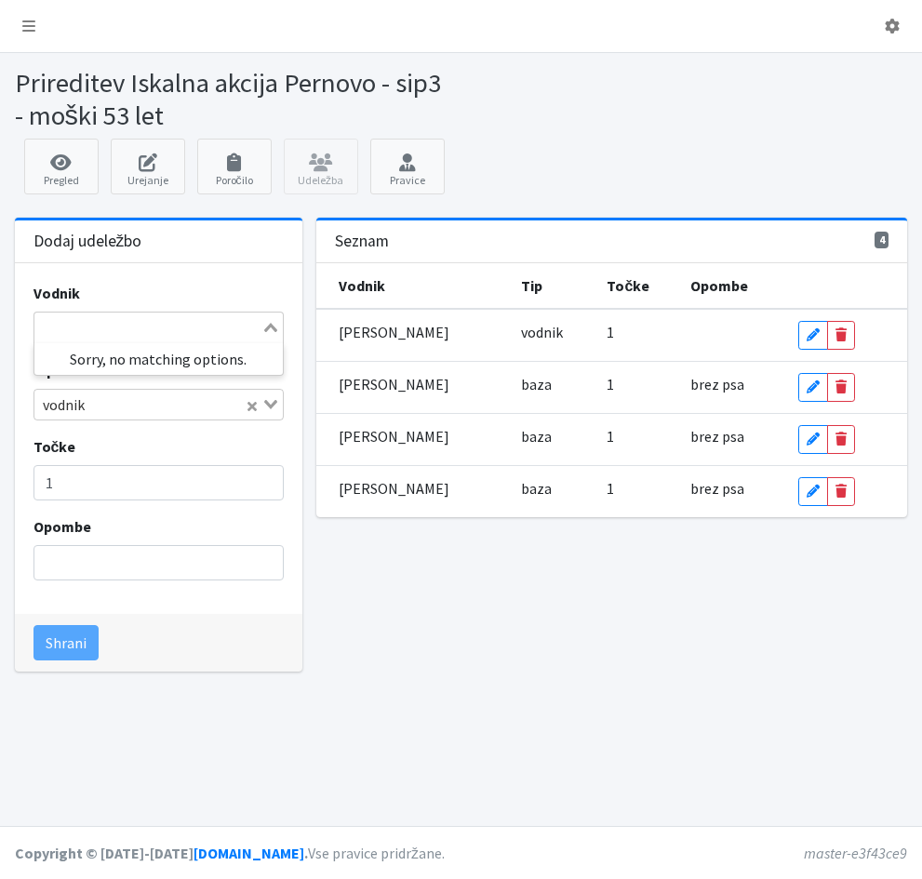
click at [260, 333] on div "Search for option" at bounding box center [148, 325] width 228 height 26
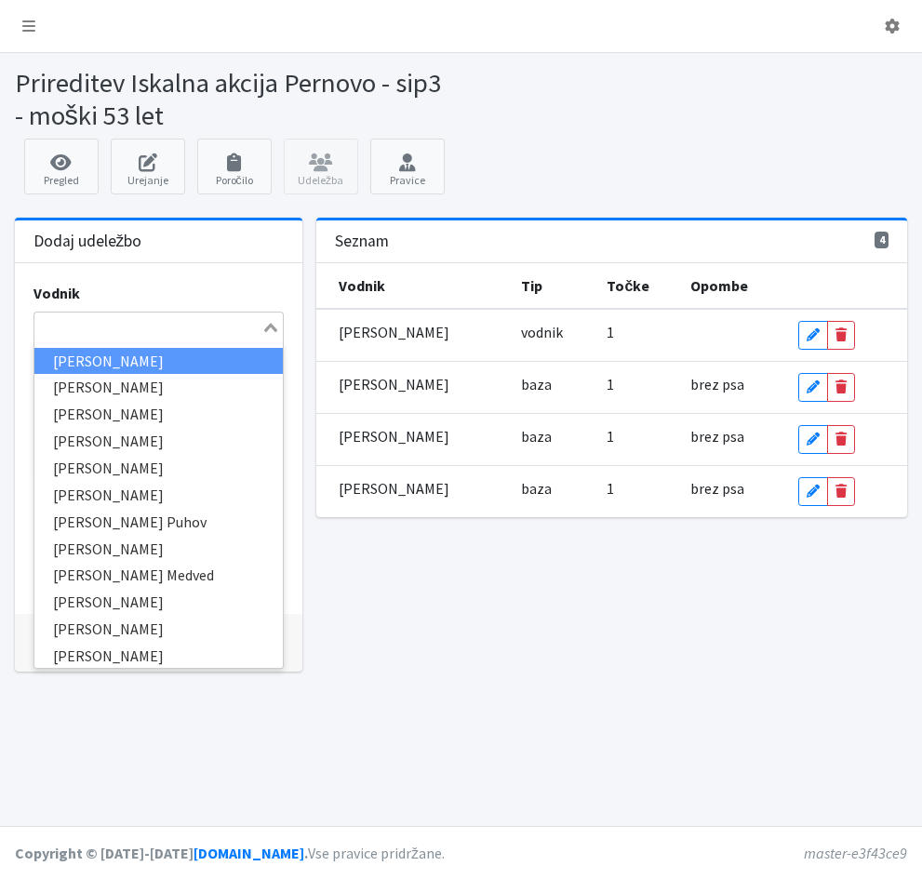
click at [140, 331] on input "Search for option" at bounding box center [148, 327] width 224 height 22
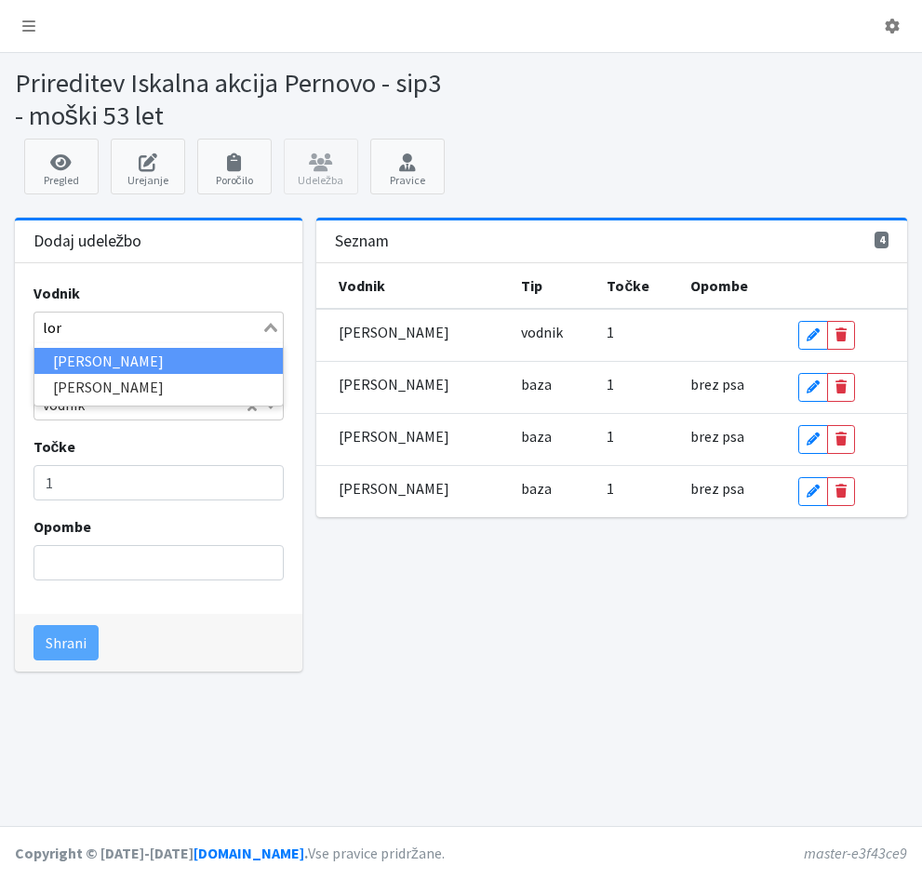
type input "lore"
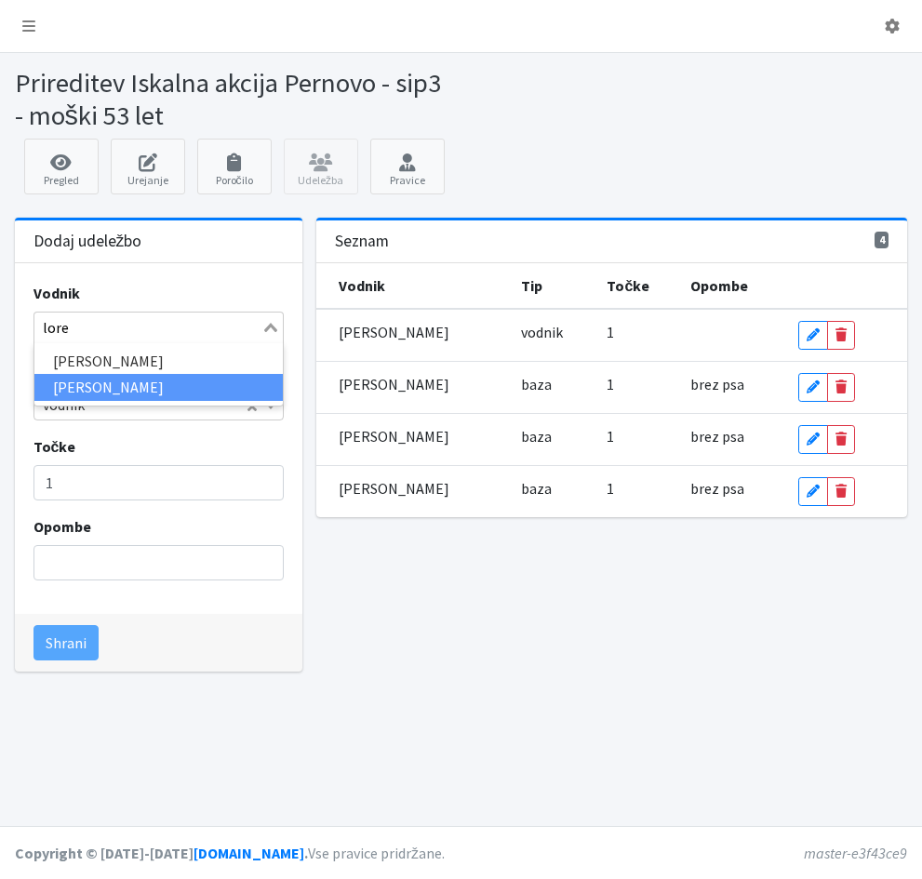
click at [116, 390] on li "[PERSON_NAME]" at bounding box center [158, 387] width 249 height 27
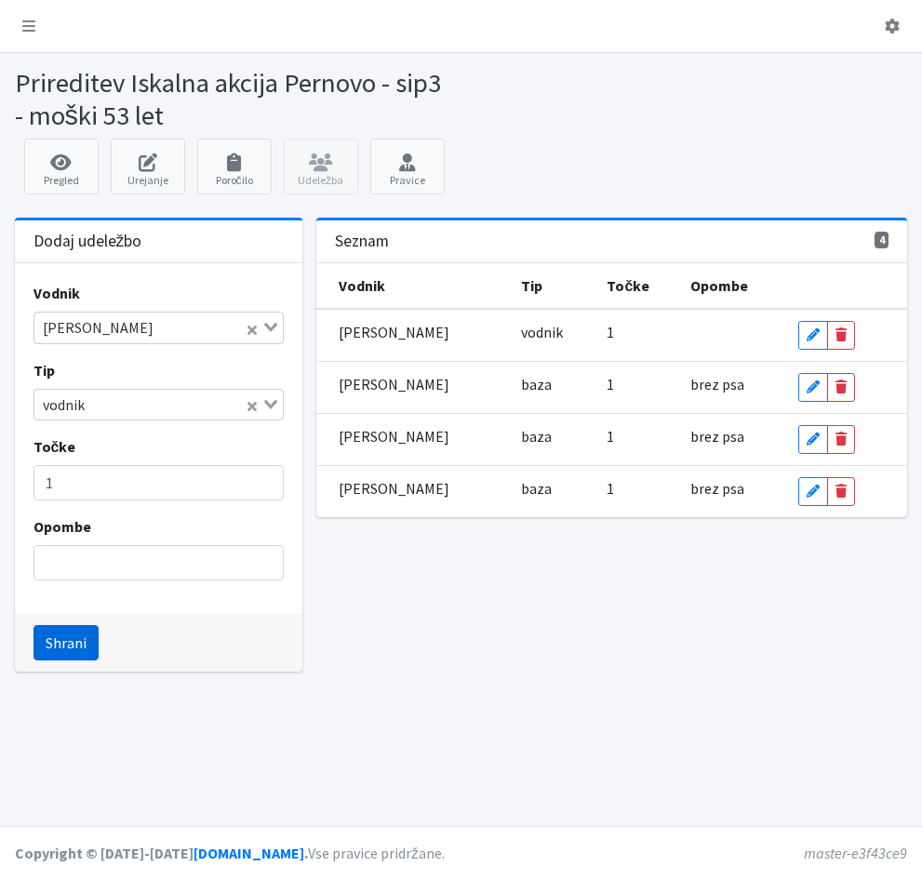
click at [51, 639] on button "Shrani" at bounding box center [65, 642] width 65 height 35
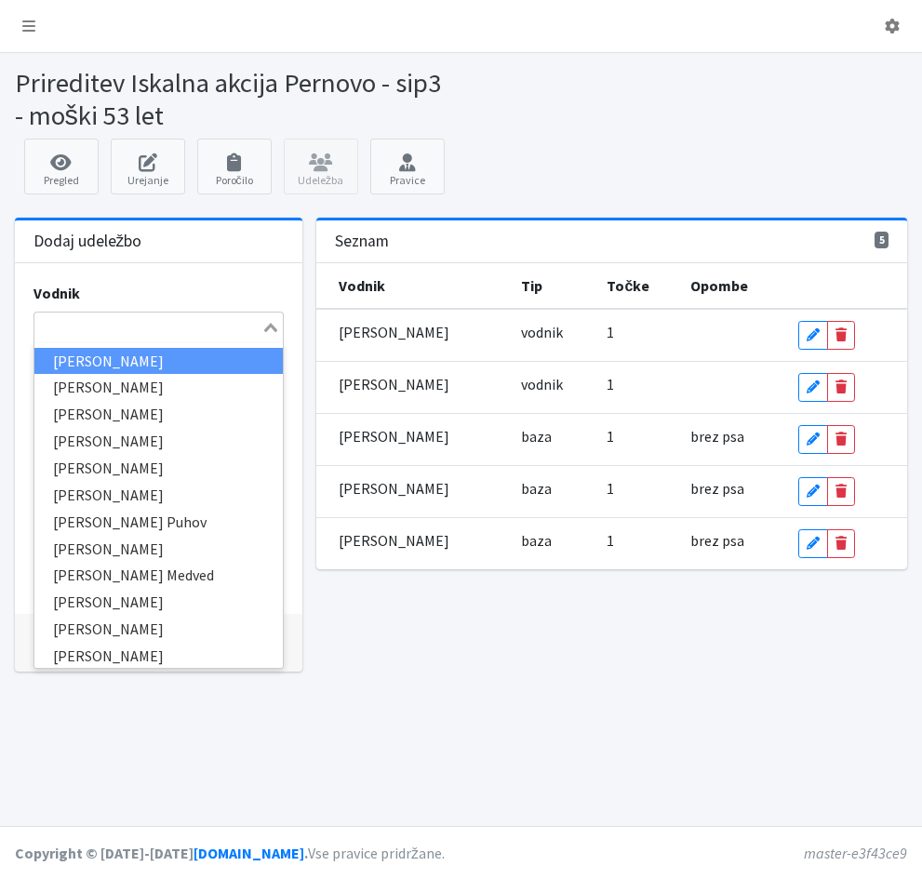
click at [42, 326] on input "Search for option" at bounding box center [148, 327] width 224 height 22
type input "češ"
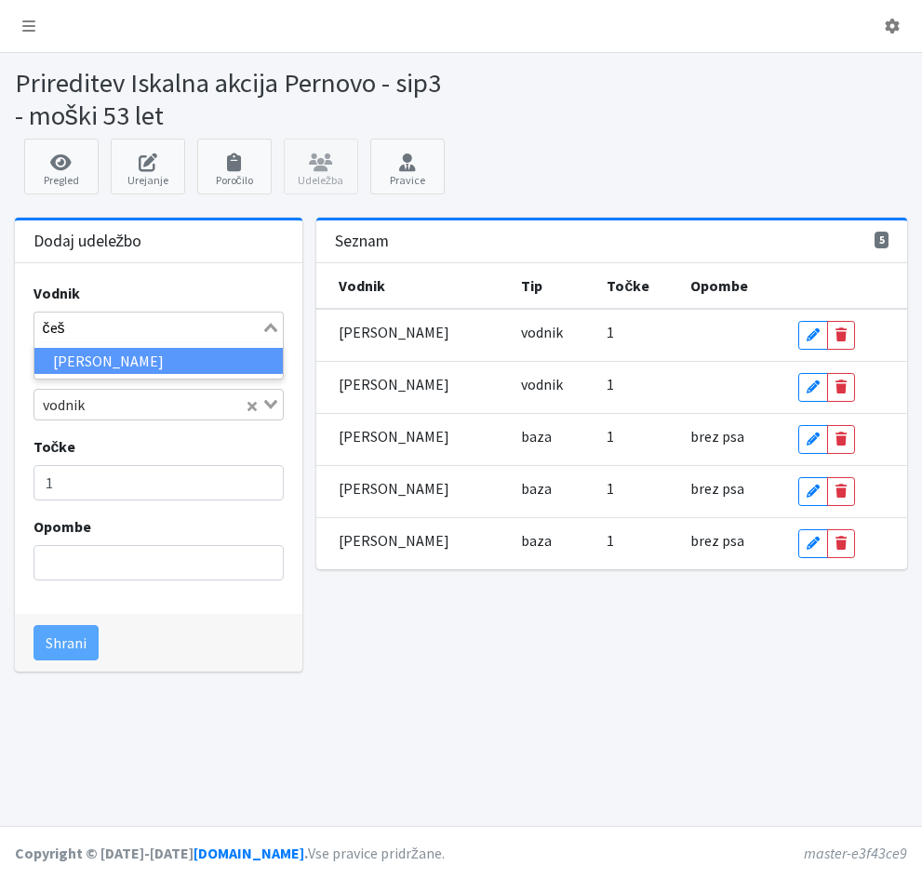
click at [188, 362] on li "[PERSON_NAME]" at bounding box center [158, 361] width 249 height 27
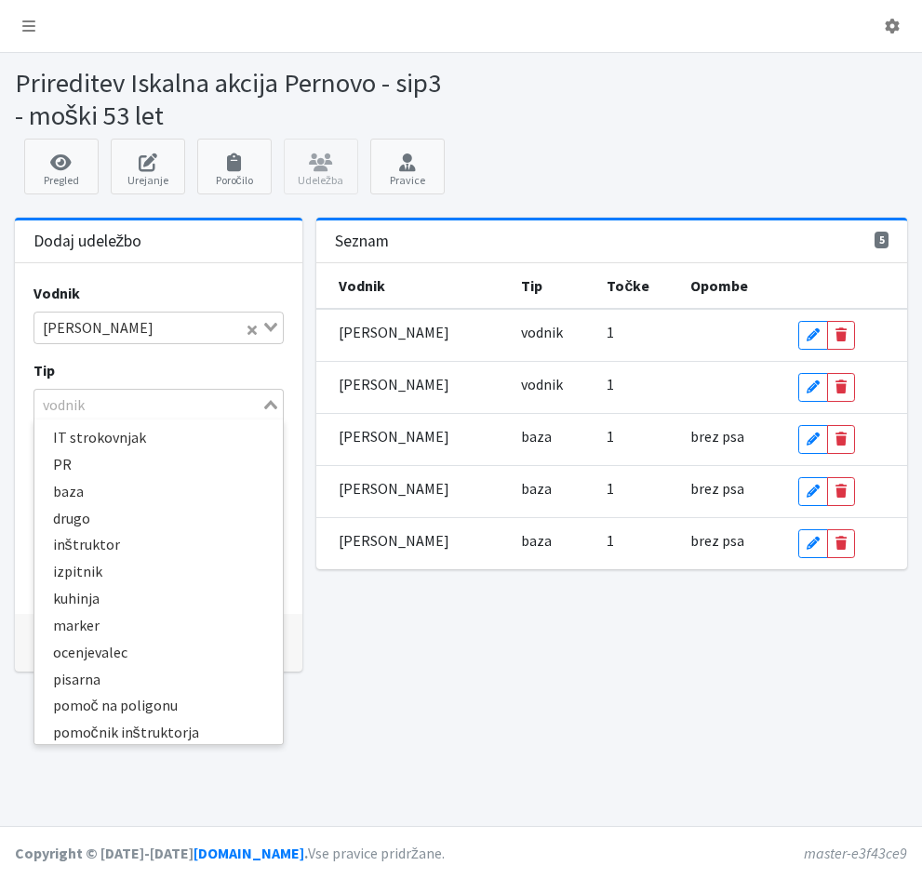
click at [268, 403] on icon "Search for option" at bounding box center [270, 404] width 13 height 9
click at [72, 515] on li "drugo" at bounding box center [158, 518] width 249 height 27
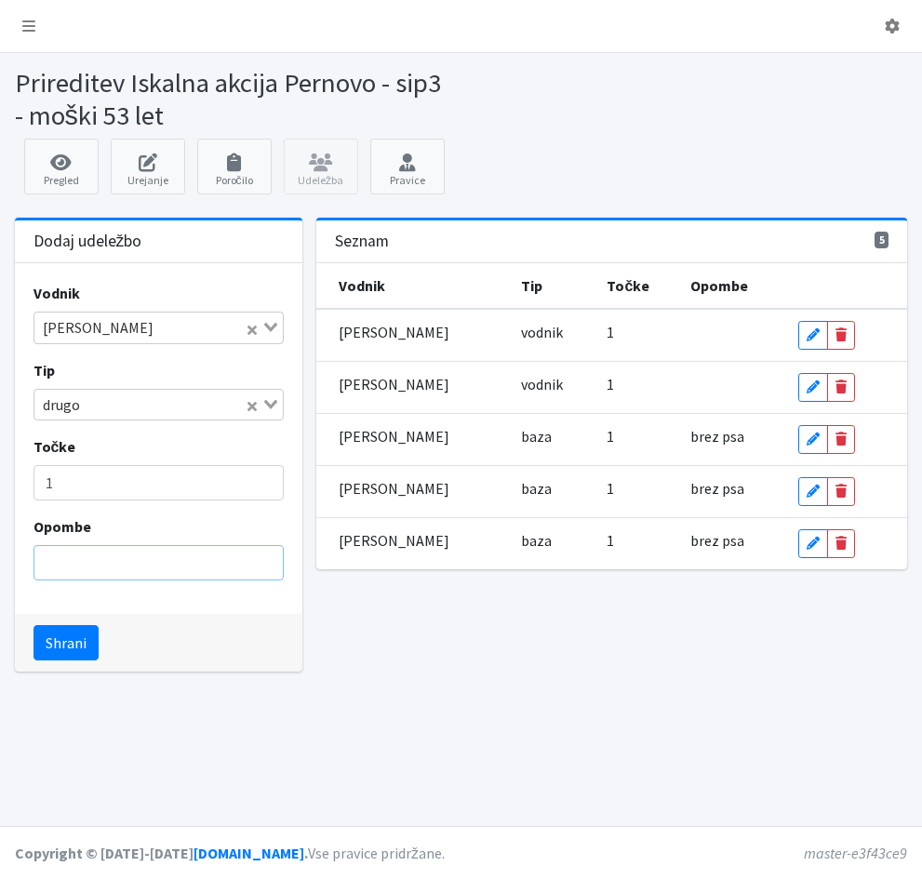
click at [121, 574] on input "Opombe" at bounding box center [158, 562] width 251 height 35
type input "brez psa"
click at [62, 644] on button "Shrani" at bounding box center [65, 642] width 65 height 35
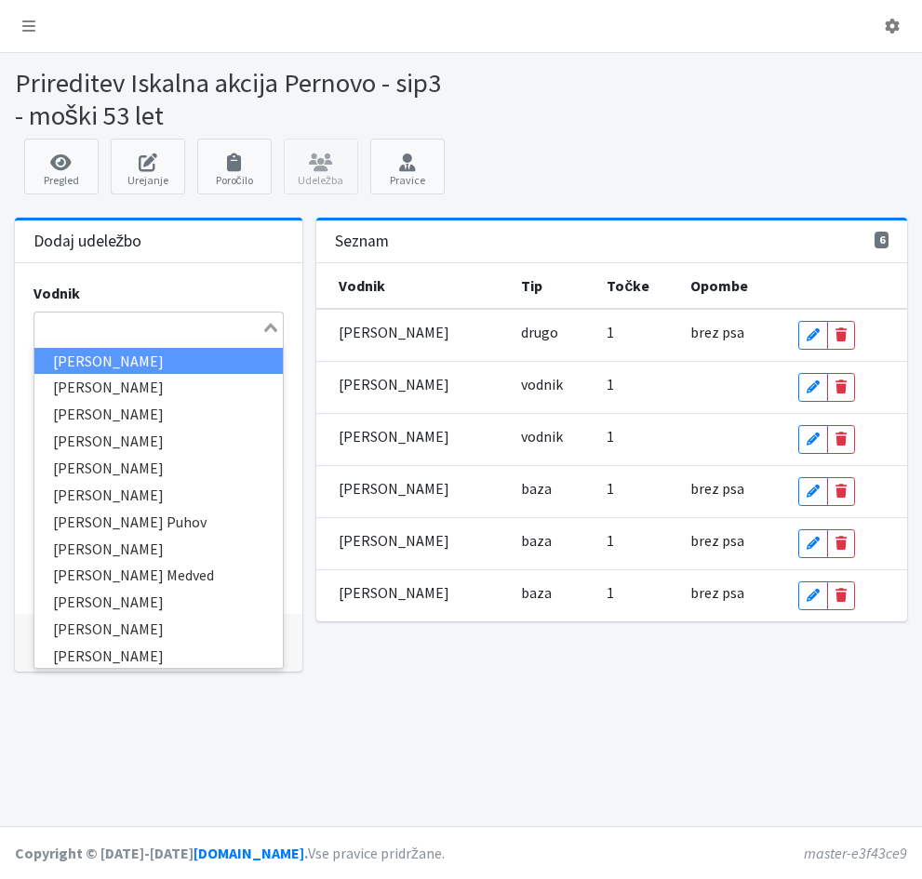
click at [67, 327] on input "Search for option" at bounding box center [148, 327] width 224 height 22
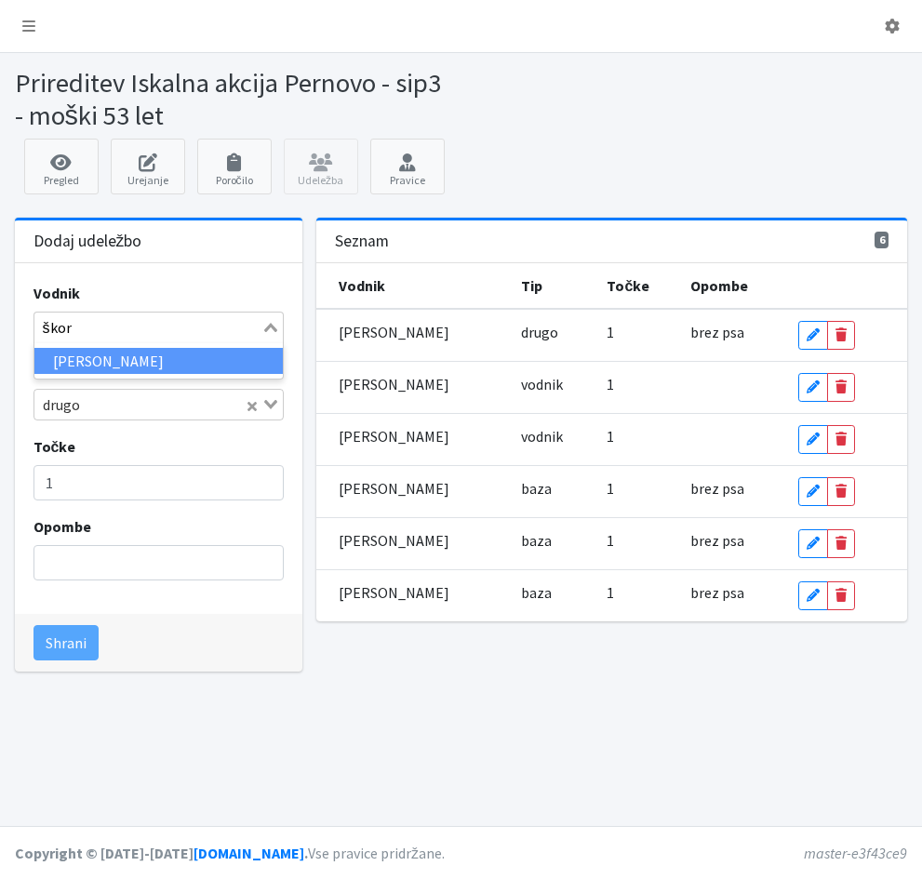
type input "škorj"
click at [96, 357] on li "[PERSON_NAME]" at bounding box center [158, 361] width 249 height 27
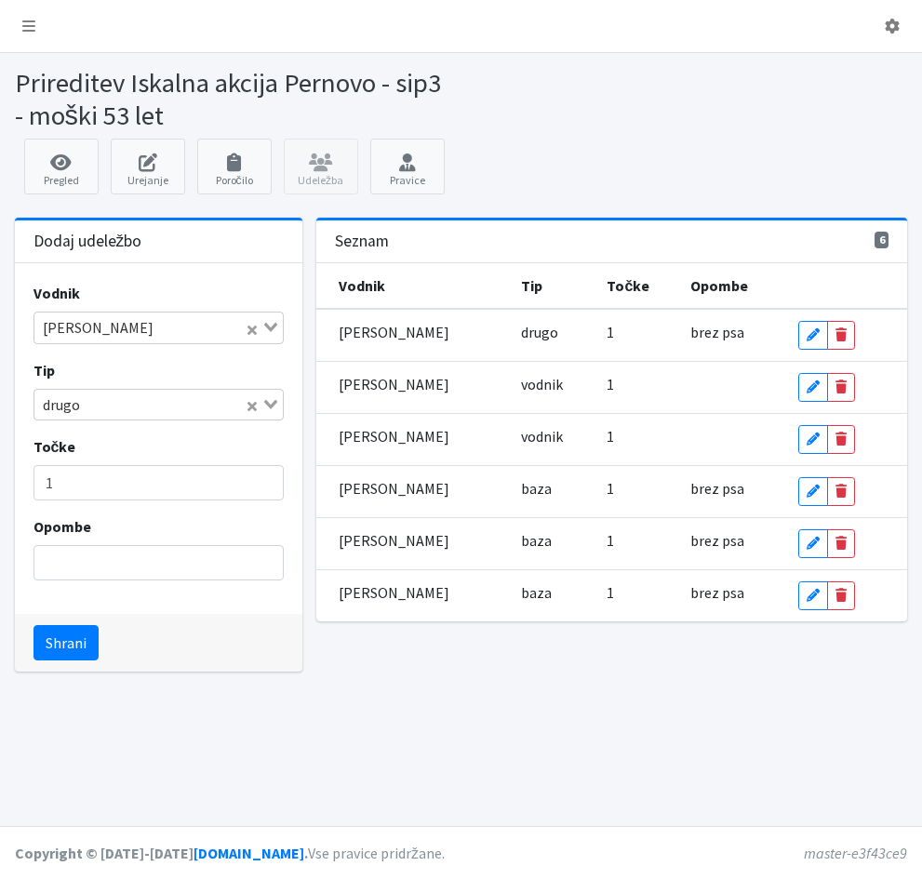
click at [271, 402] on icon "Search for option" at bounding box center [270, 404] width 13 height 9
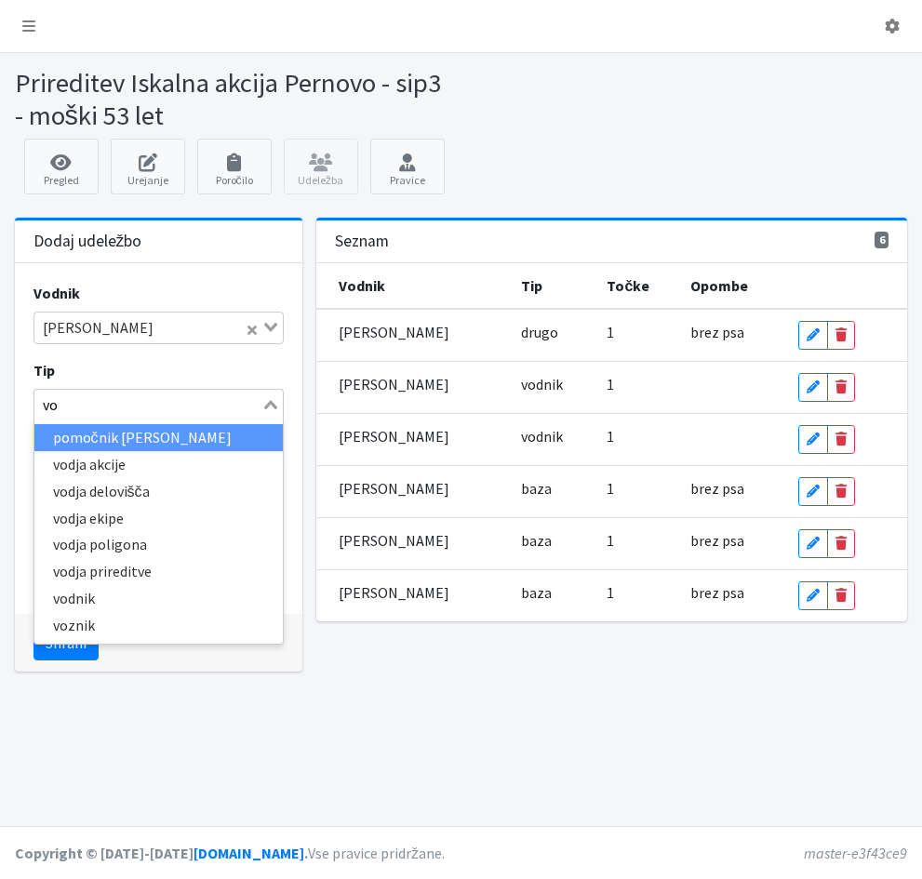
type input "vod"
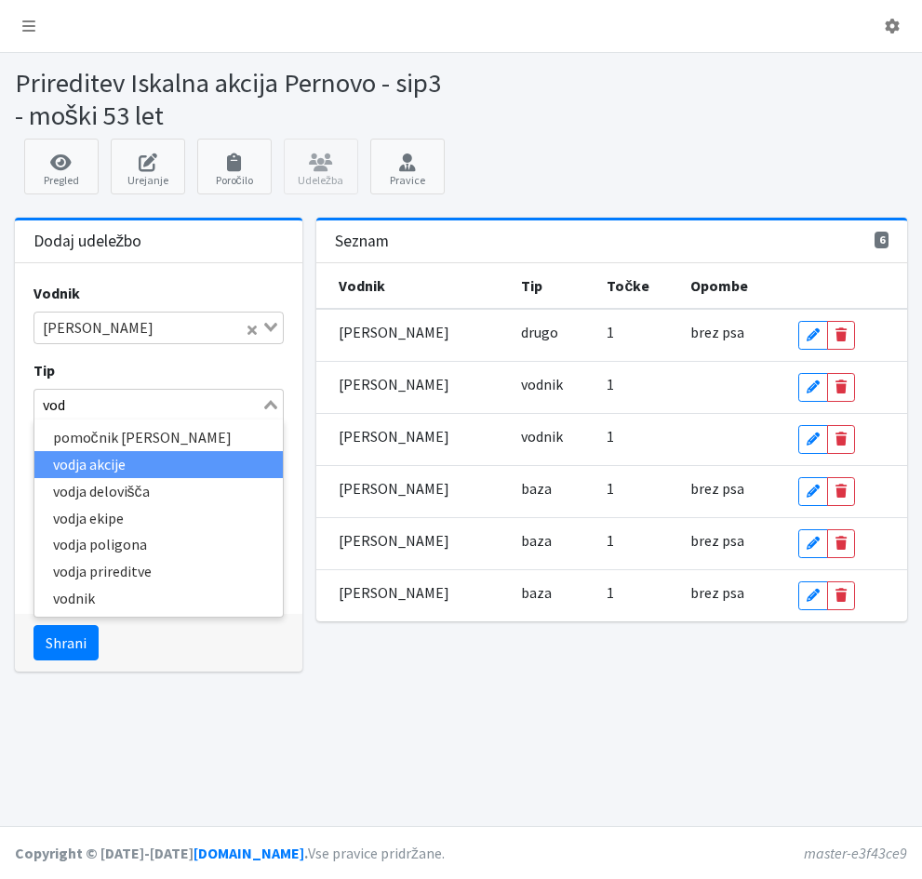
click at [116, 465] on li "vodja akcije" at bounding box center [158, 464] width 249 height 27
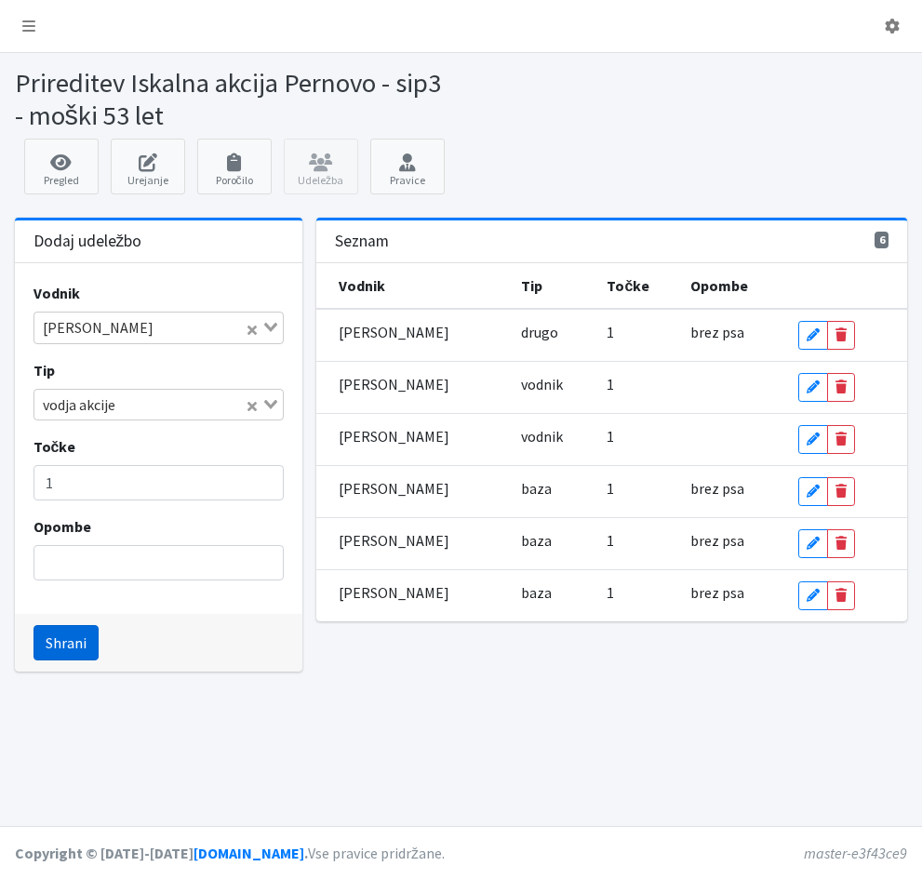
click at [47, 641] on button "Shrani" at bounding box center [65, 642] width 65 height 35
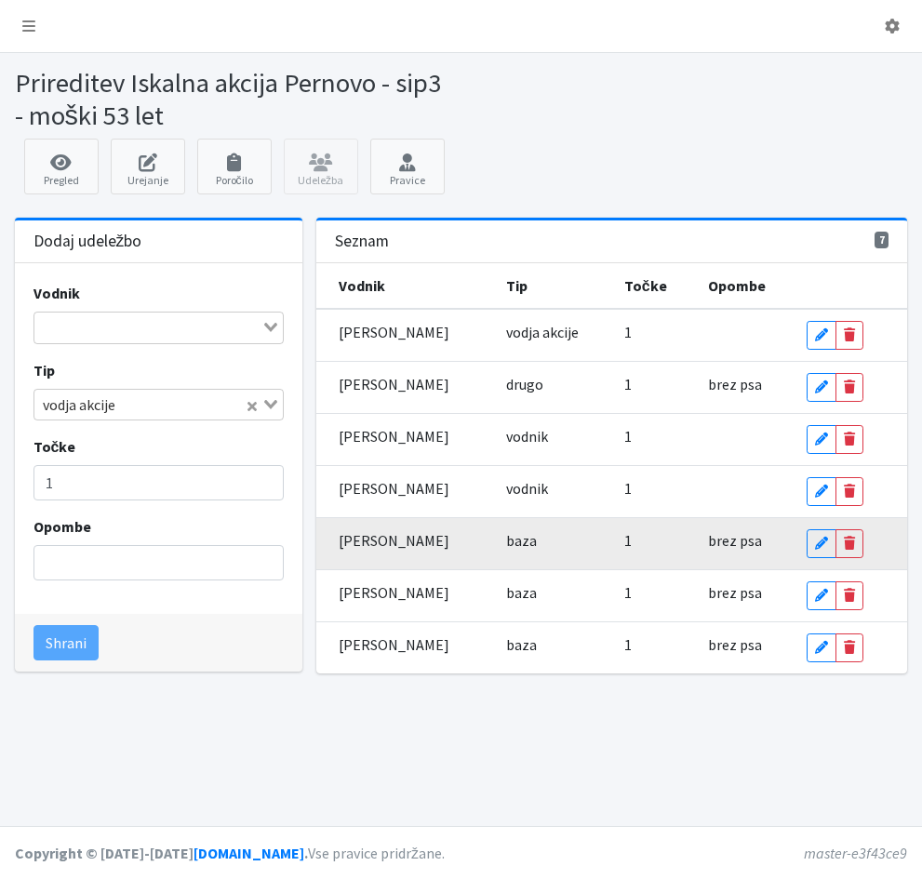
click at [528, 541] on span "baza" at bounding box center [521, 540] width 31 height 19
click at [813, 540] on link "Edit" at bounding box center [821, 543] width 30 height 29
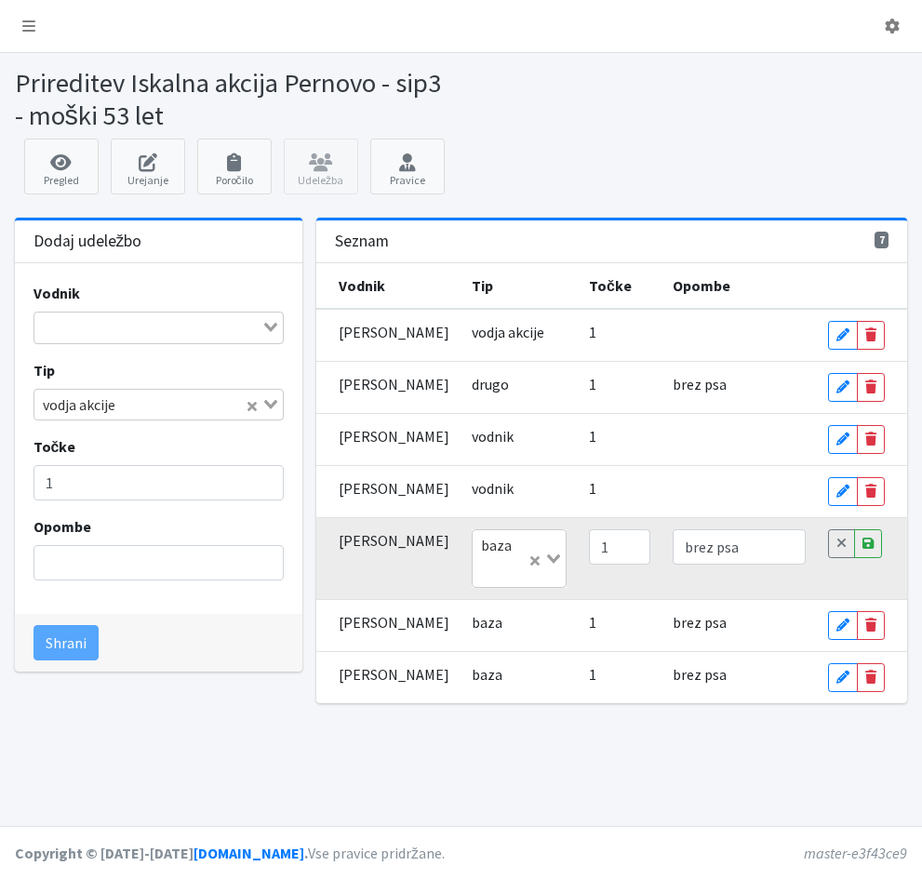
click at [530, 566] on td "baza Loading..." at bounding box center [518, 559] width 116 height 82
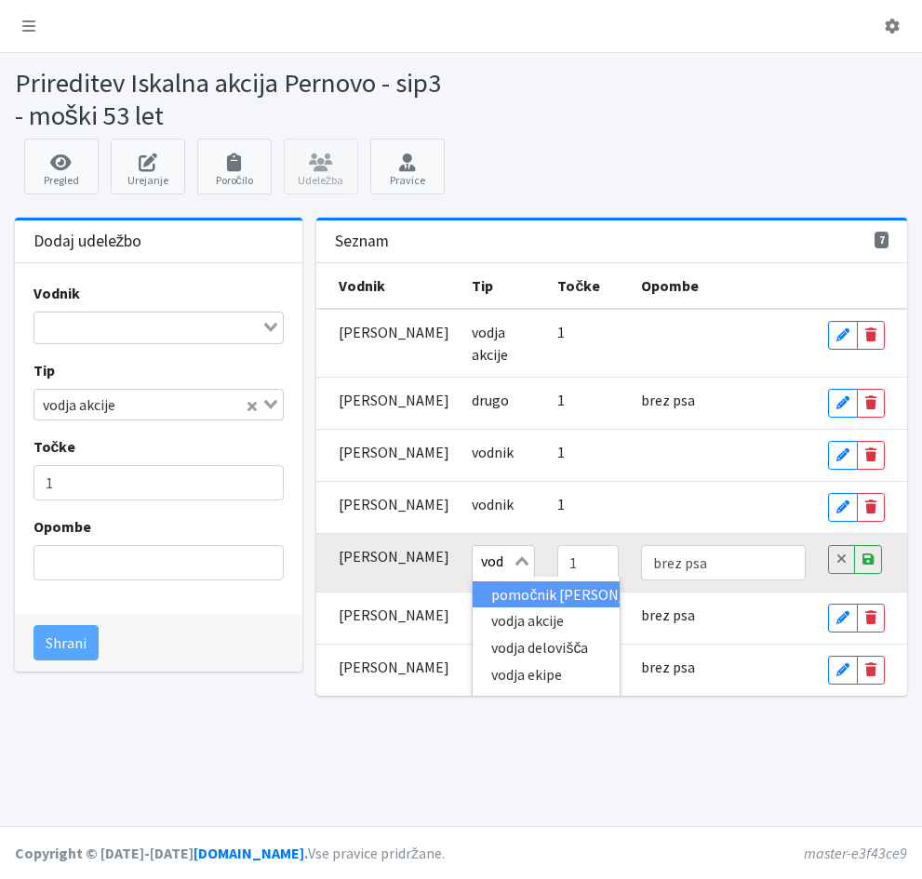
type input "vodn"
click at [522, 597] on li "vodnik" at bounding box center [545, 594] width 147 height 27
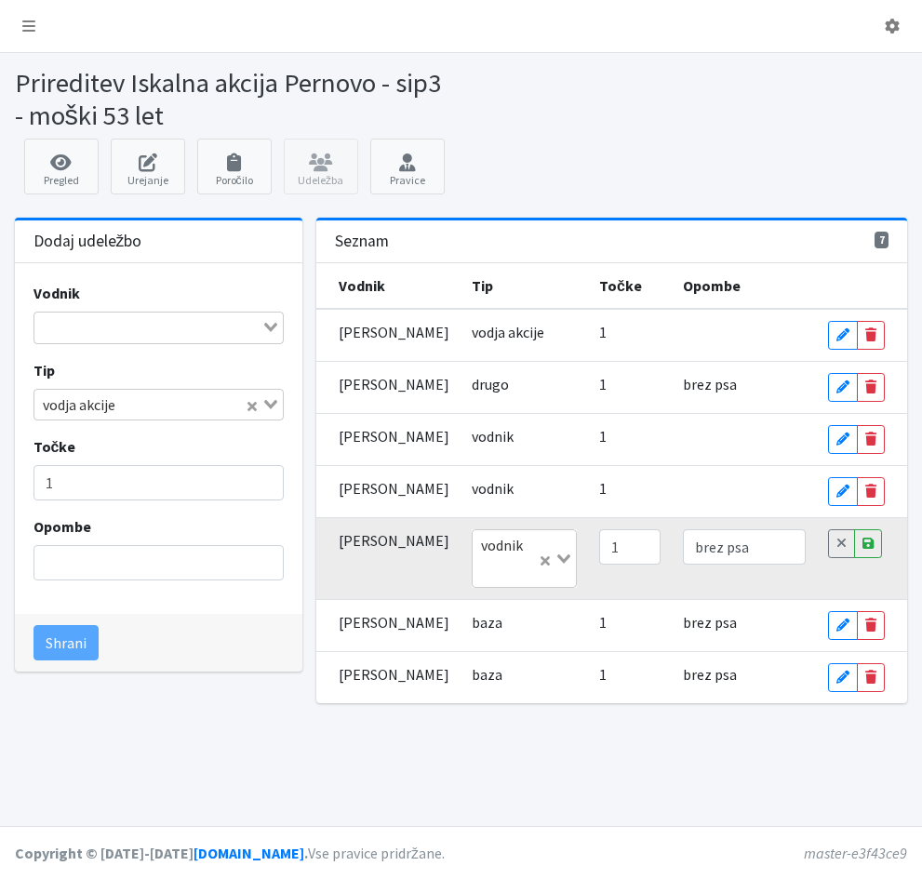
scroll to position [0, 0]
click at [869, 550] on icon at bounding box center [867, 543] width 11 height 13
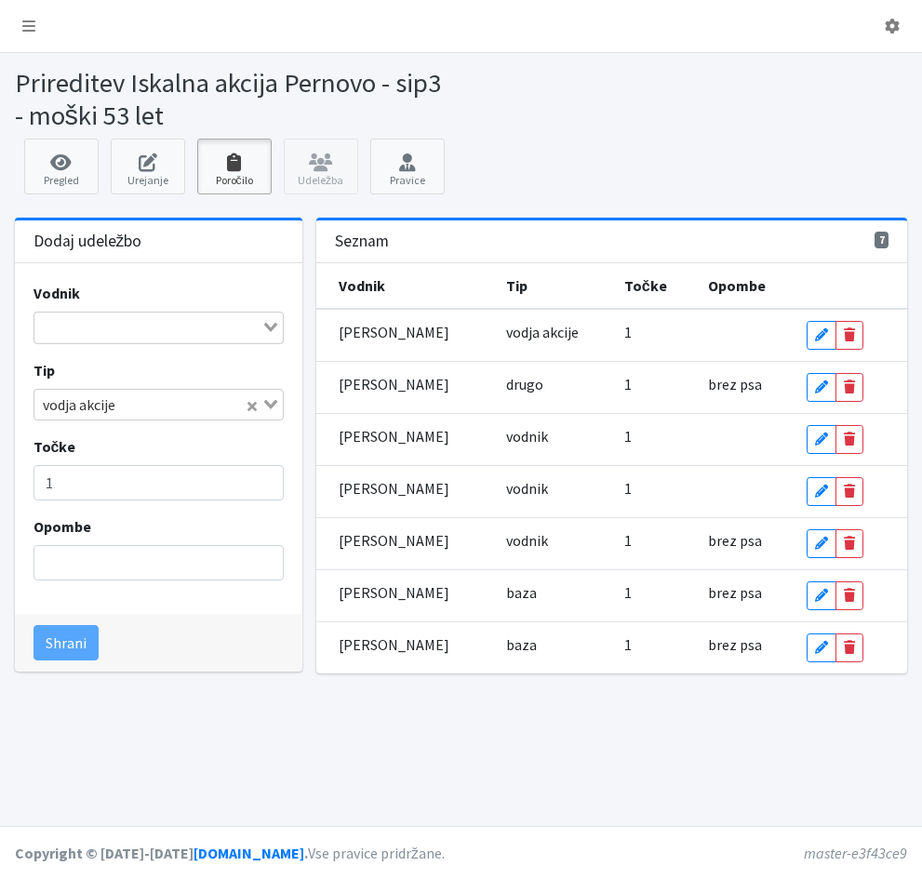
click at [225, 164] on icon at bounding box center [234, 162] width 63 height 19
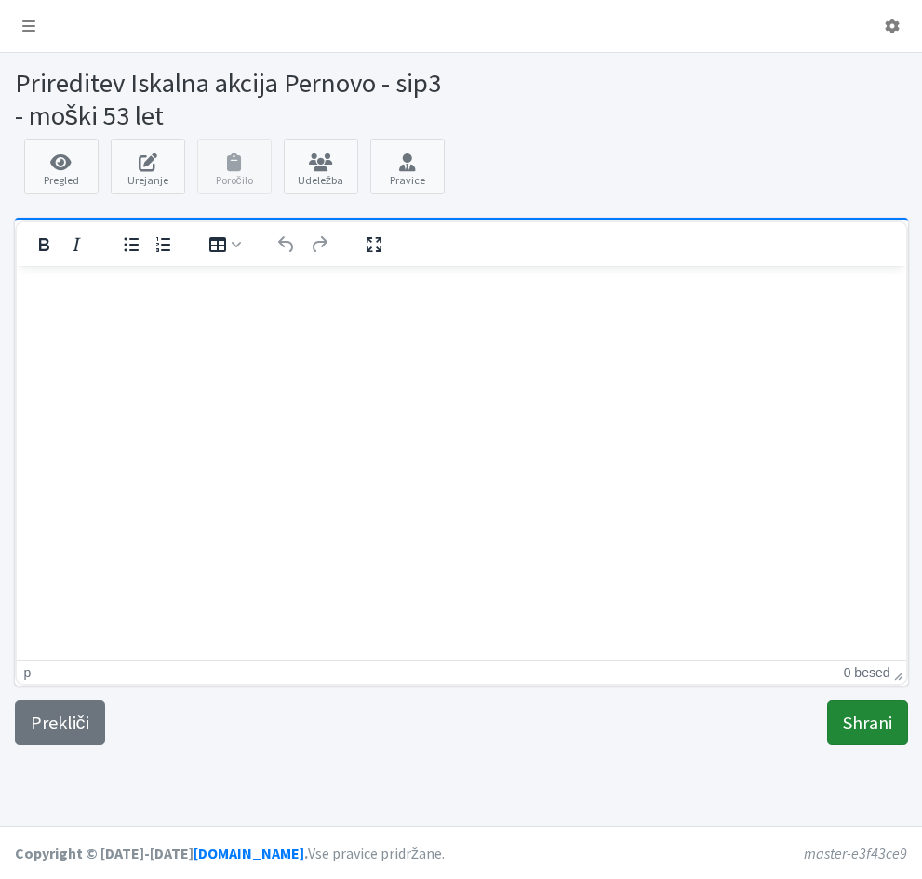
click at [869, 726] on input "Shrani" at bounding box center [867, 722] width 81 height 45
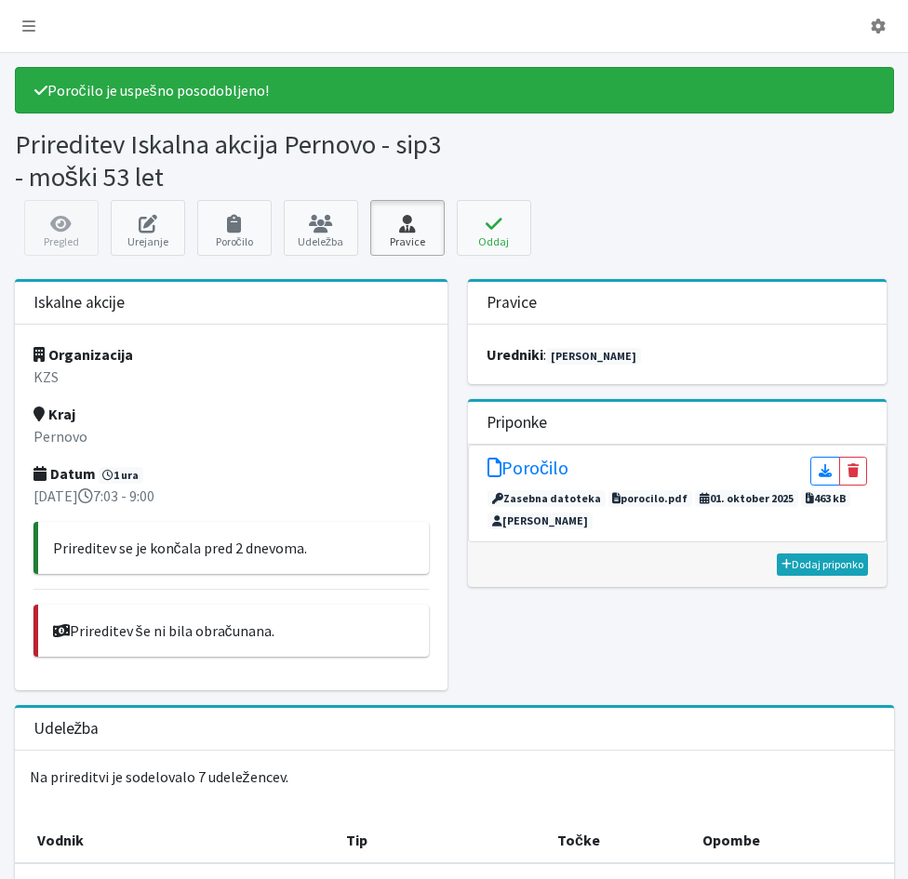
click at [402, 229] on icon at bounding box center [407, 224] width 63 height 19
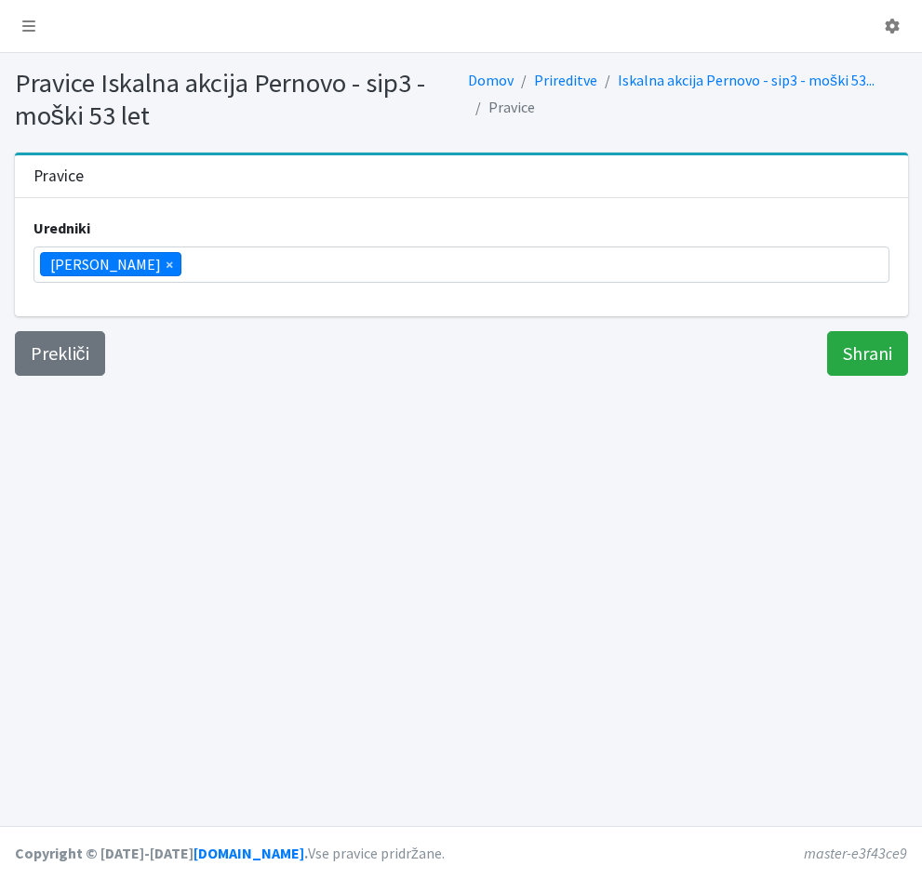
scroll to position [293, 0]
click at [205, 270] on ul "× Vera Mikolič" at bounding box center [461, 264] width 854 height 34
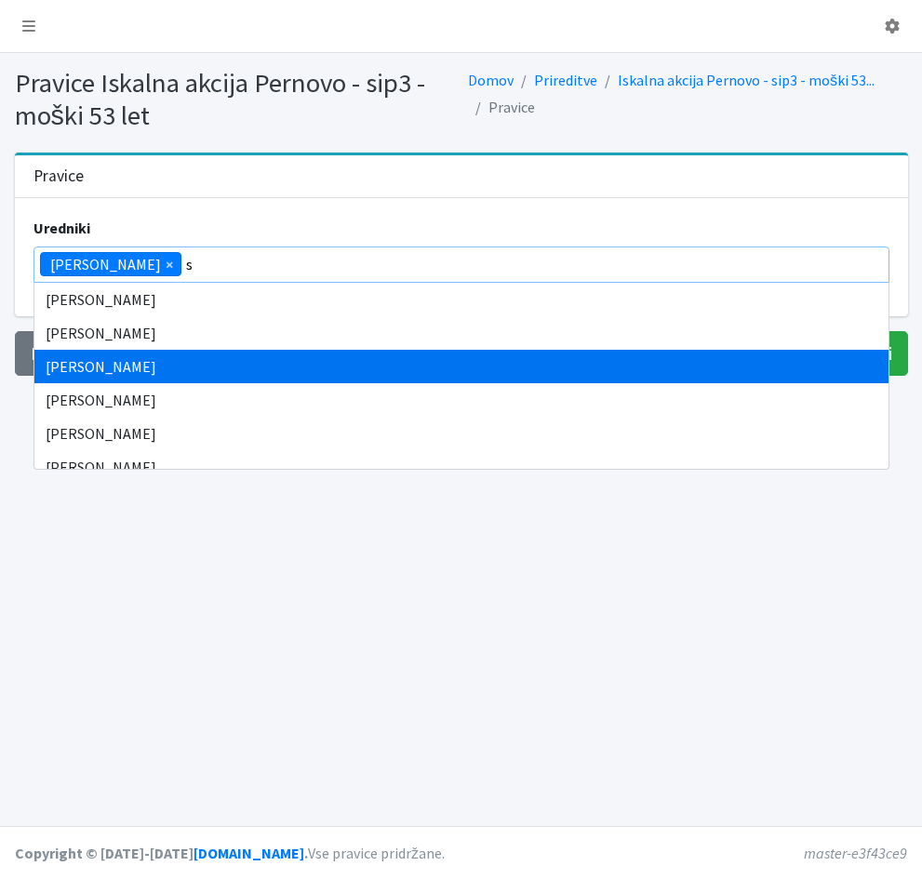
scroll to position [0, 0]
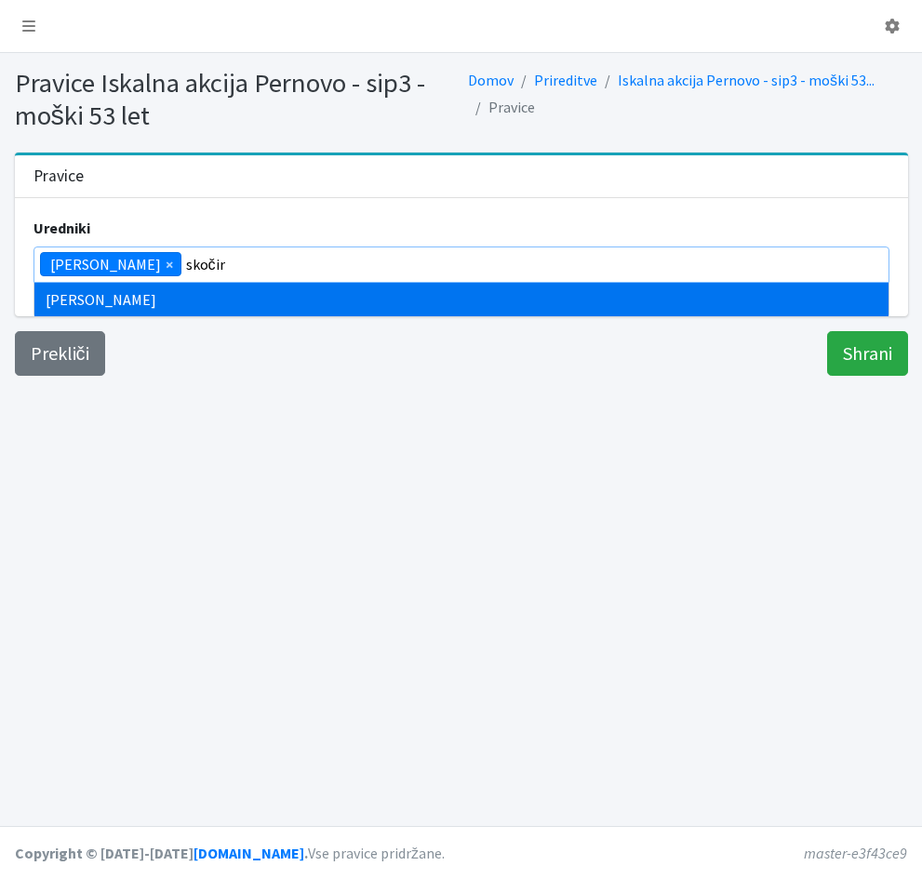
type input "skočir"
type input "zamer"
type input "škor"
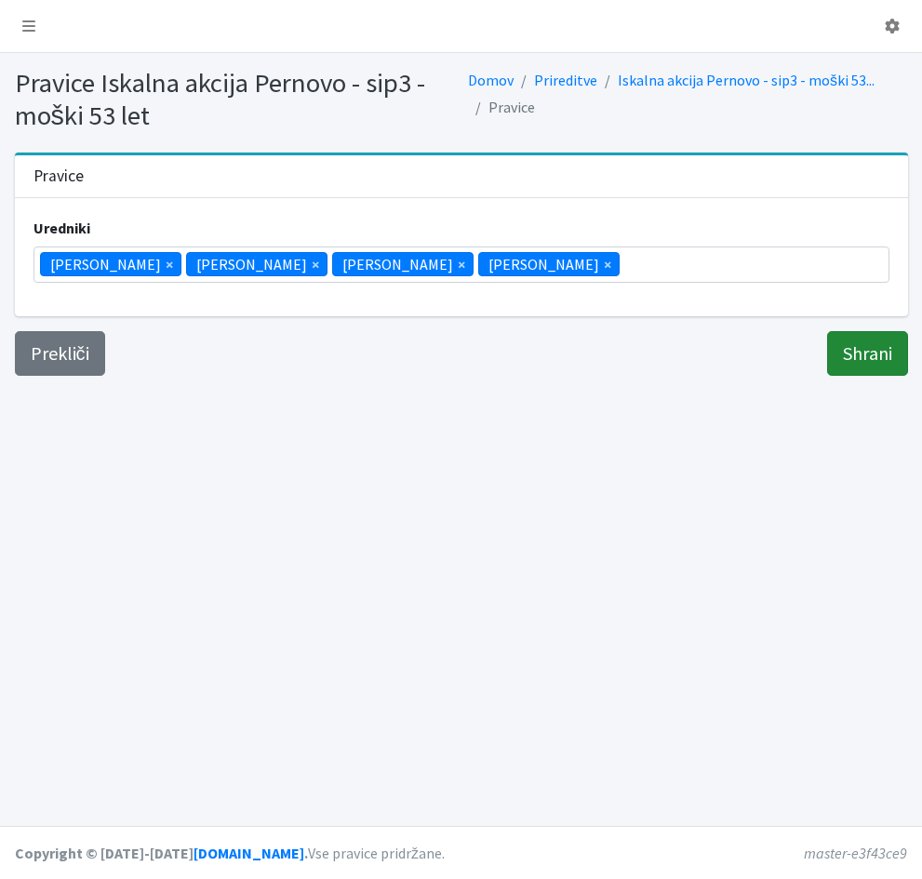
click at [849, 356] on input "Shrani" at bounding box center [867, 353] width 81 height 45
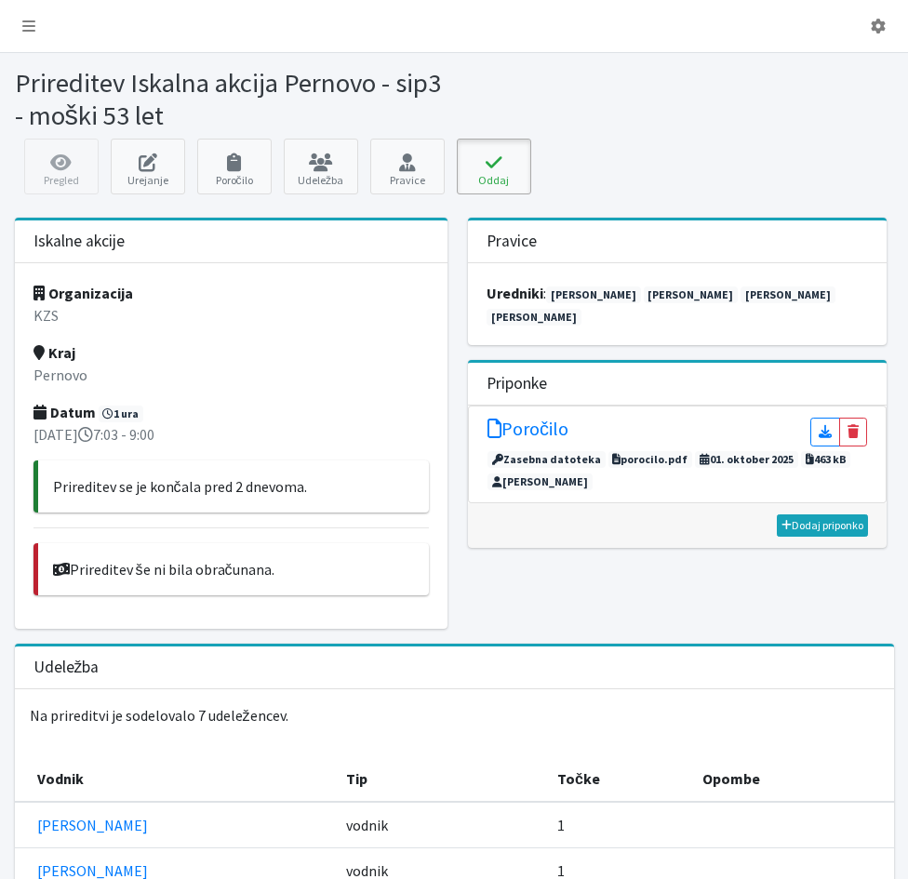
click at [486, 162] on icon at bounding box center [493, 162] width 63 height 19
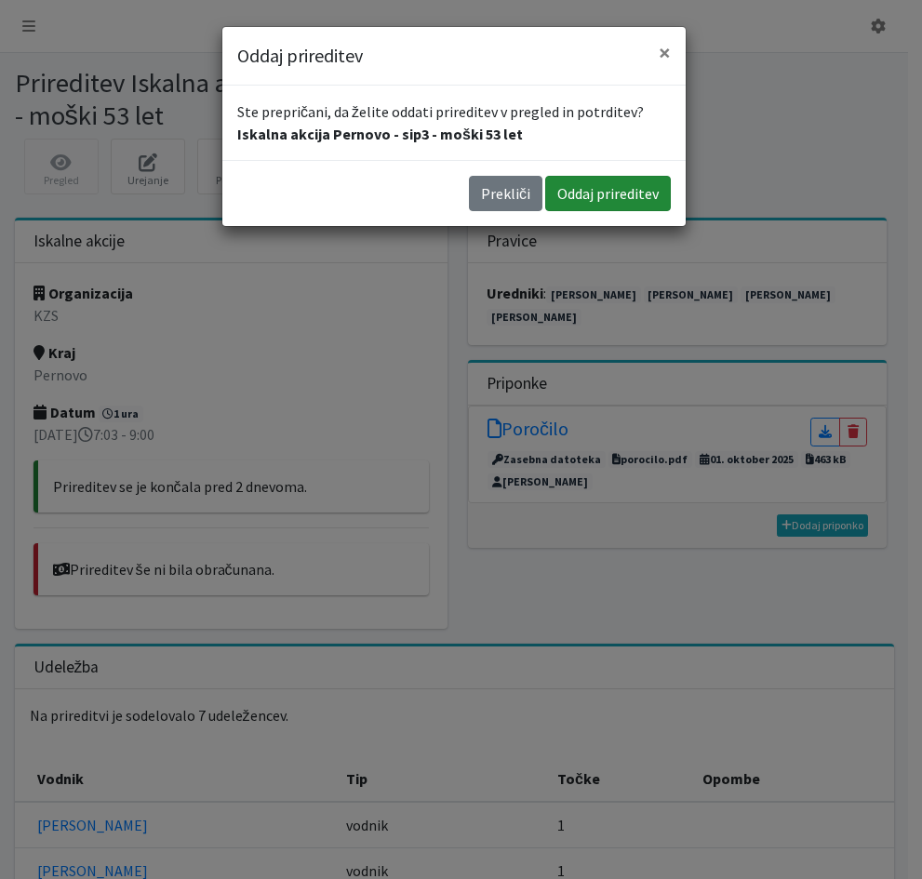
click at [591, 189] on button "Oddaj prireditev" at bounding box center [608, 193] width 126 height 35
